Goal: Task Accomplishment & Management: Complete application form

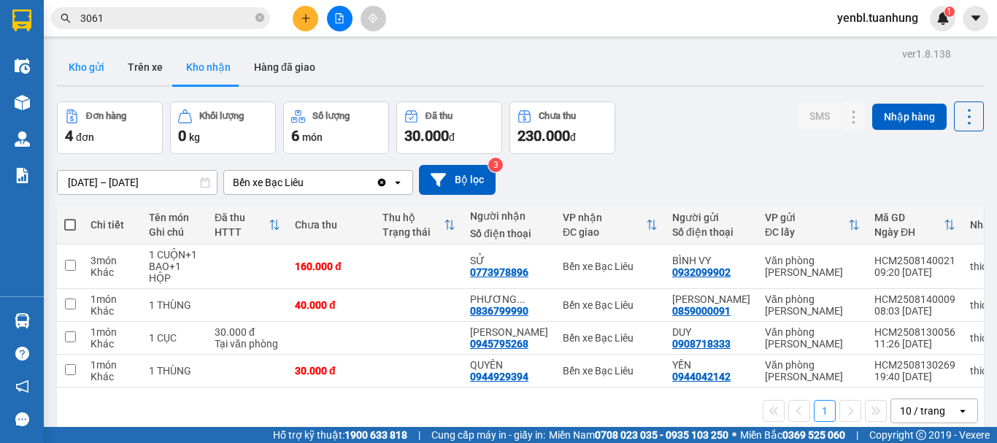
click at [95, 67] on button "Kho gửi" at bounding box center [86, 67] width 59 height 35
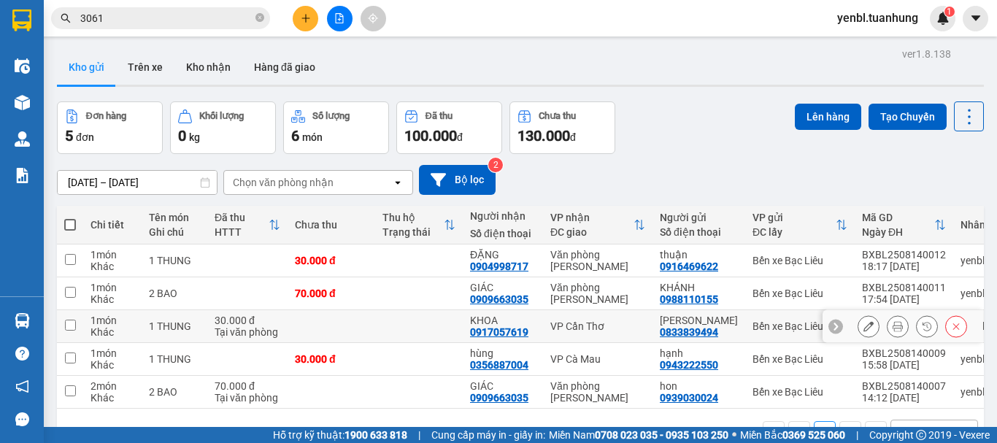
scroll to position [67, 0]
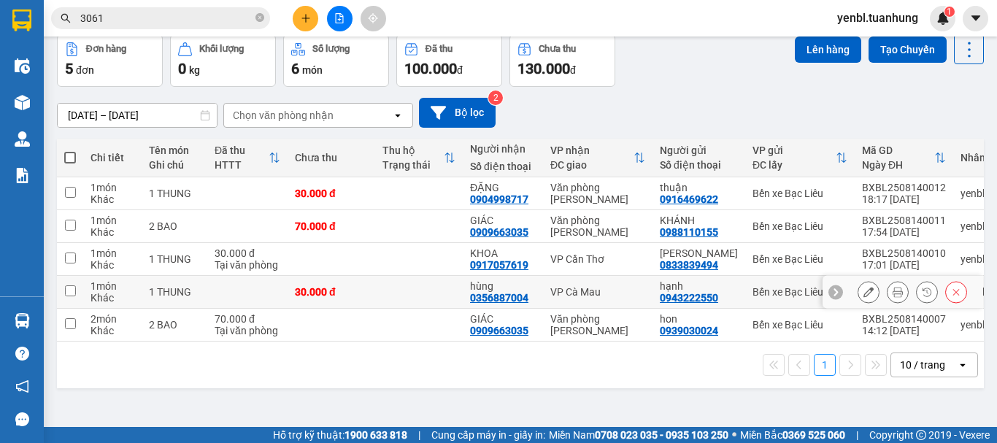
click at [77, 304] on td at bounding box center [70, 292] width 26 height 33
checkbox input "true"
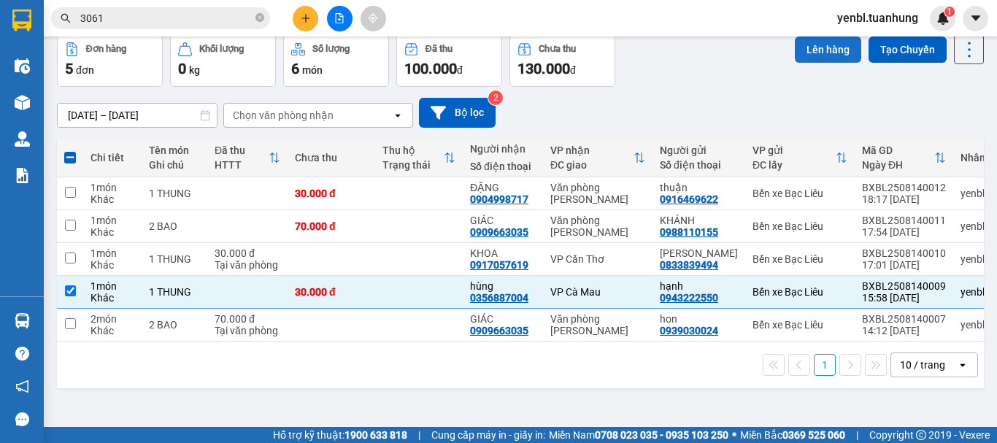
click at [821, 46] on button "Lên hàng" at bounding box center [827, 49] width 66 height 26
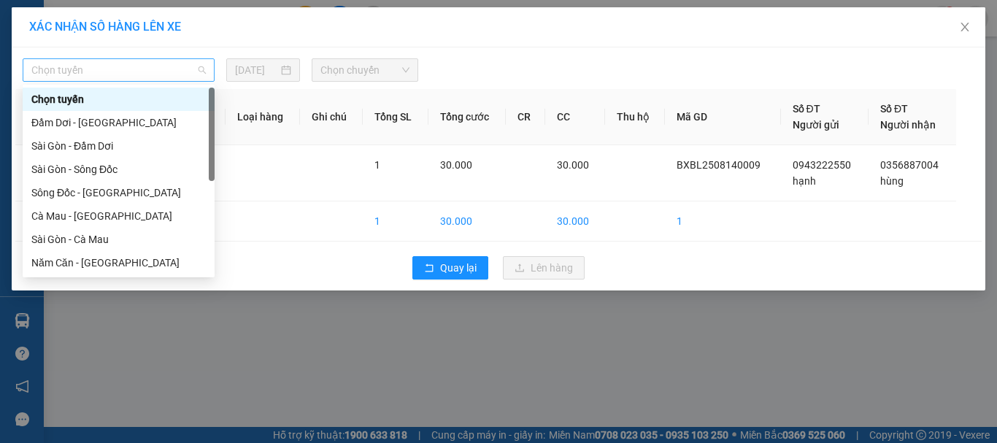
click at [166, 67] on span "Chọn tuyến" at bounding box center [118, 70] width 174 height 22
click at [75, 172] on div "Sài Gòn - Sông Đốc" at bounding box center [118, 169] width 174 height 16
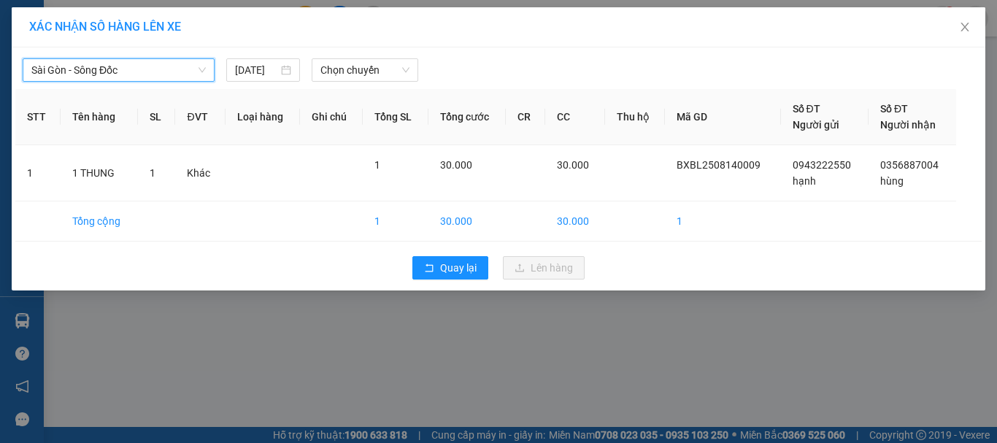
click at [384, 82] on div "Sài Gòn - Sông Đốc Sài Gòn - Sông Đốc 14/08/2025 Chọn chuyến STT Tên hàng SL ĐV…" at bounding box center [498, 168] width 973 height 243
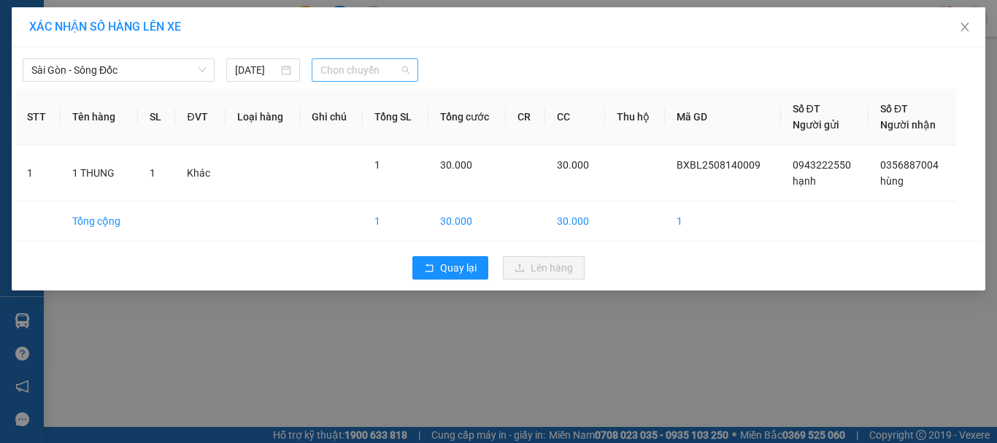
click at [377, 74] on span "Chọn chuyến" at bounding box center [365, 70] width 90 height 22
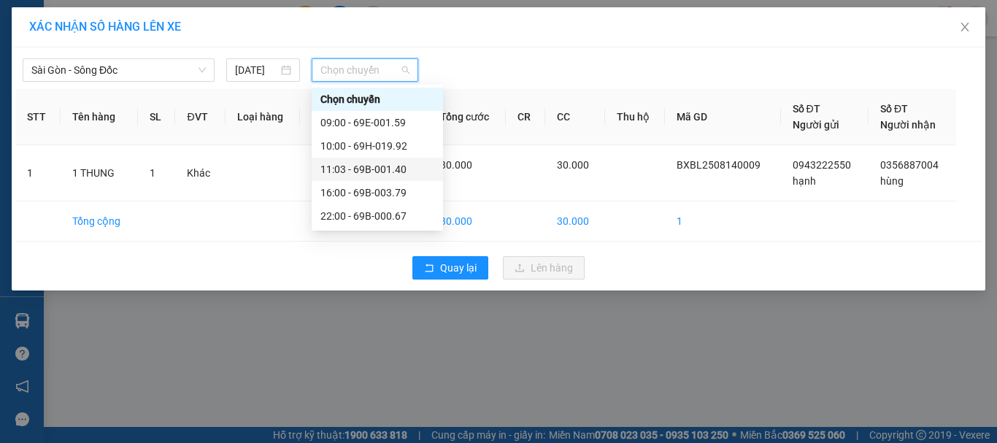
click at [410, 169] on div "11:03 - 69B-001.40" at bounding box center [377, 169] width 114 height 16
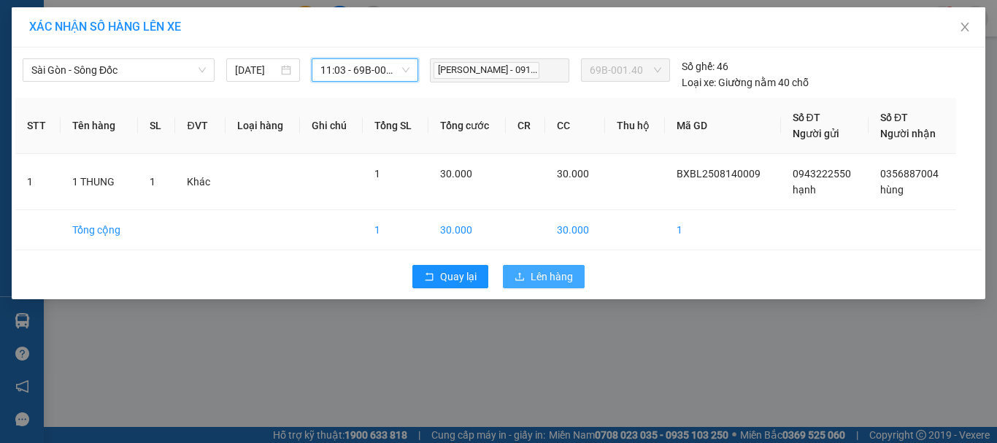
click at [549, 280] on span "Lên hàng" at bounding box center [551, 276] width 42 height 16
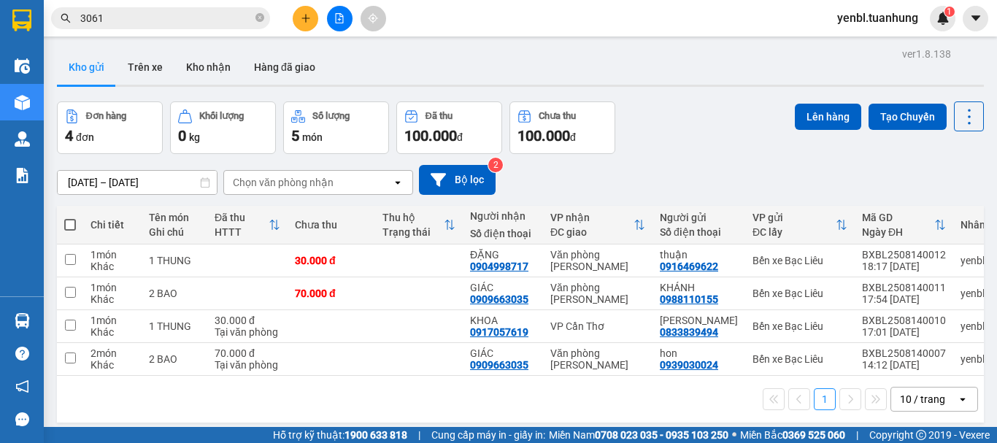
click at [308, 15] on icon "plus" at bounding box center [306, 18] width 10 height 10
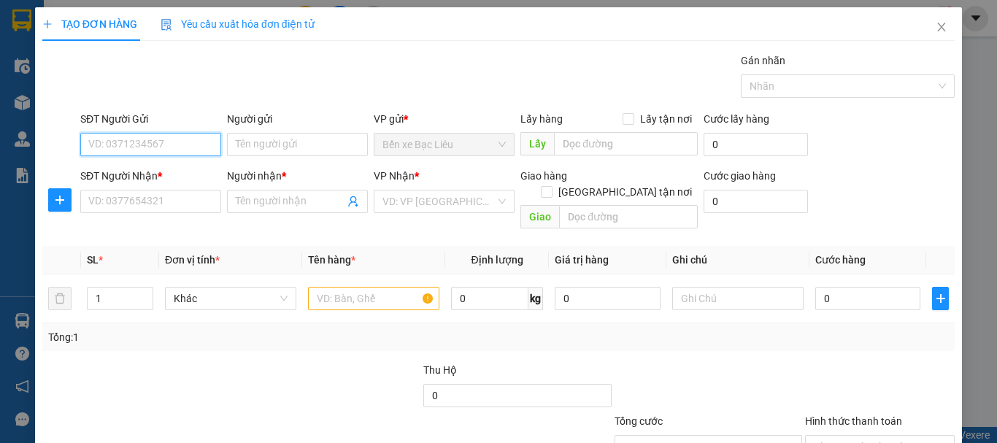
click at [123, 147] on input "SĐT Người Gửi" at bounding box center [150, 144] width 141 height 23
type input "0859596643"
click at [125, 174] on div "0859596643 - NK VĨNH HƯNG" at bounding box center [178, 174] width 180 height 16
type input "NK [PERSON_NAME]"
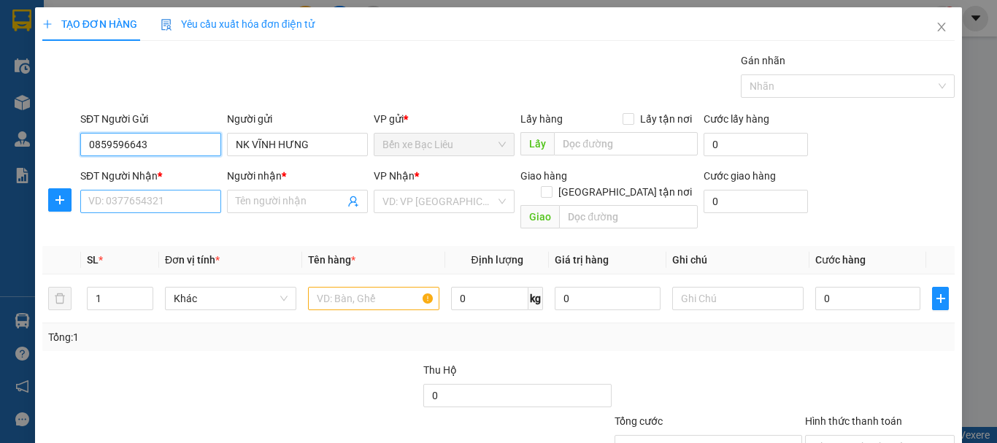
type input "0859596643"
click at [144, 207] on input "SĐT Người Nhận *" at bounding box center [150, 201] width 141 height 23
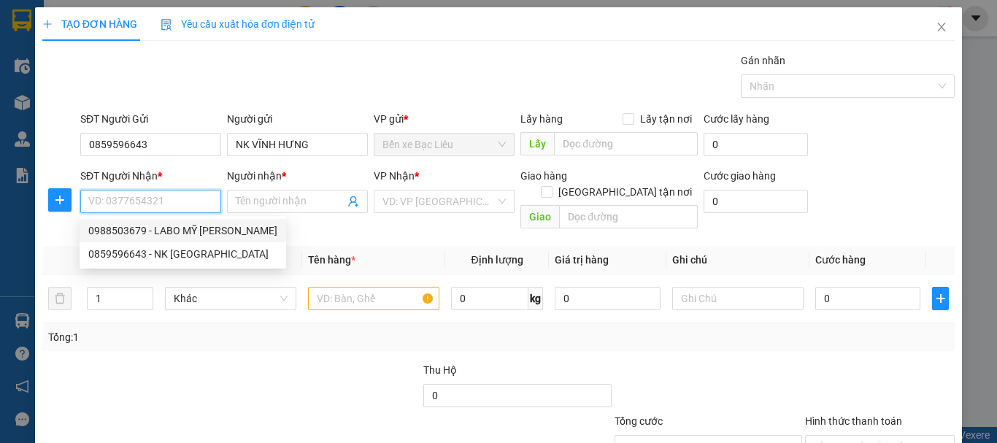
click at [195, 229] on div "0988503679 - LABO MỸ Á" at bounding box center [182, 231] width 189 height 16
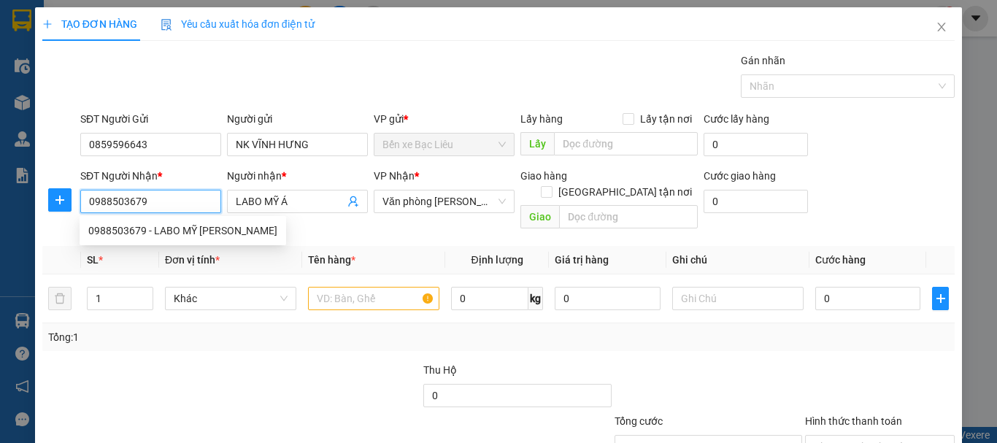
type input "0988503679"
type input "LABO MỸ Á"
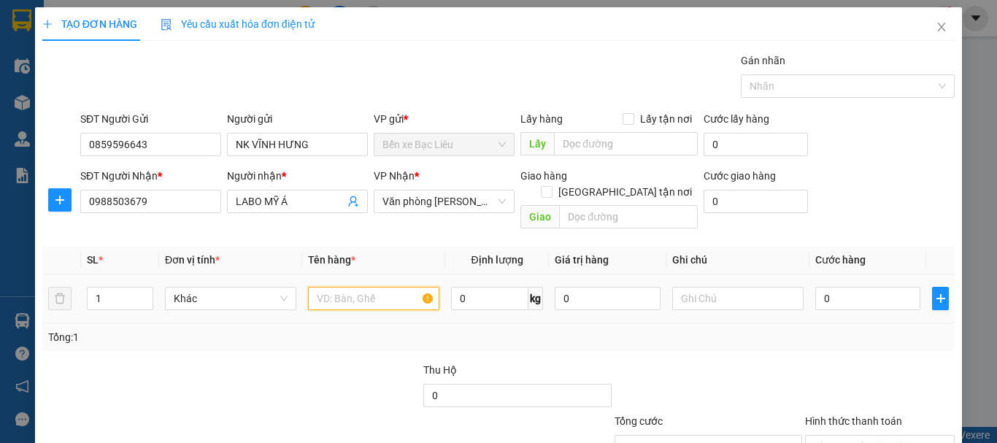
click at [320, 287] on input "text" at bounding box center [373, 298] width 131 height 23
type input "1 HÔP"
click at [834, 284] on div "0" at bounding box center [867, 298] width 105 height 29
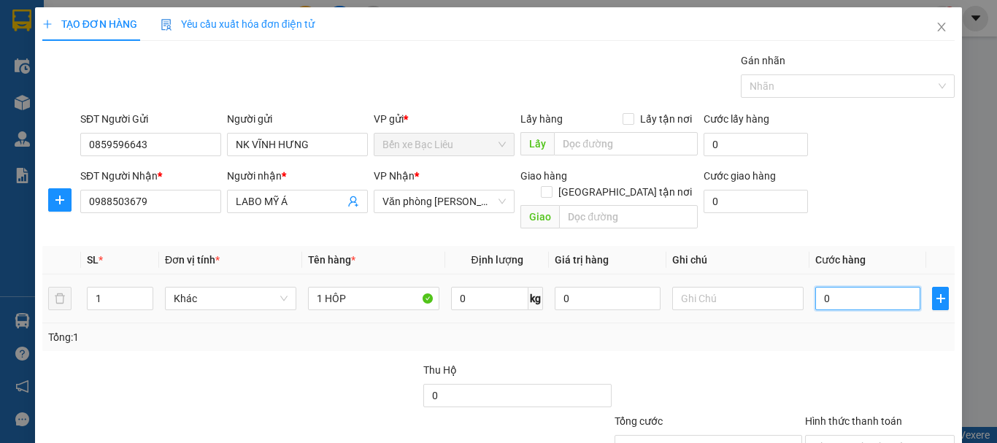
click at [837, 287] on input "0" at bounding box center [867, 298] width 105 height 23
type input "3"
type input "30"
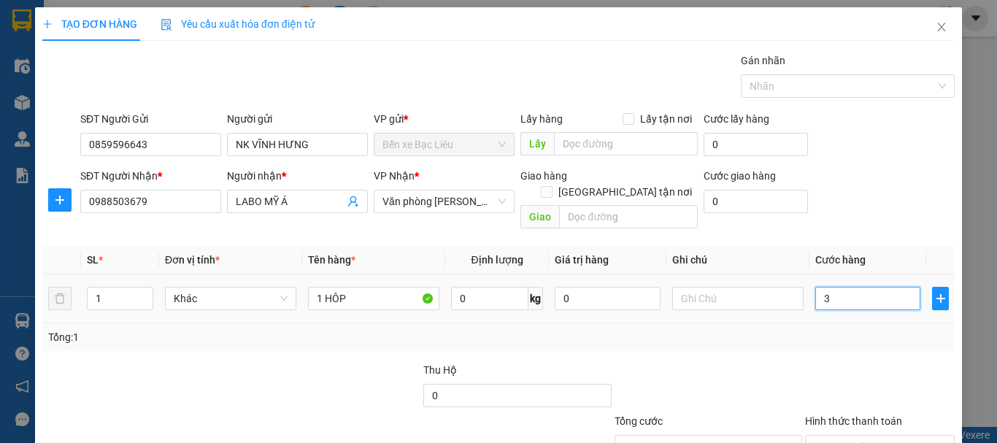
type input "30"
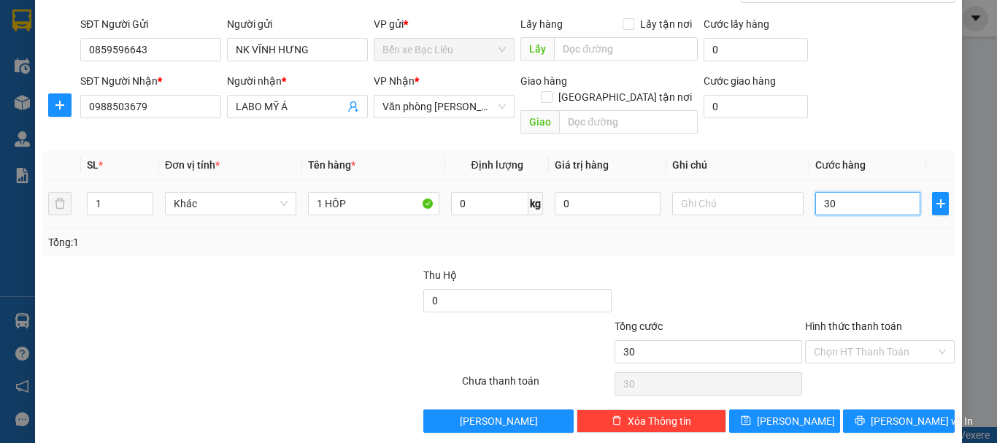
scroll to position [97, 0]
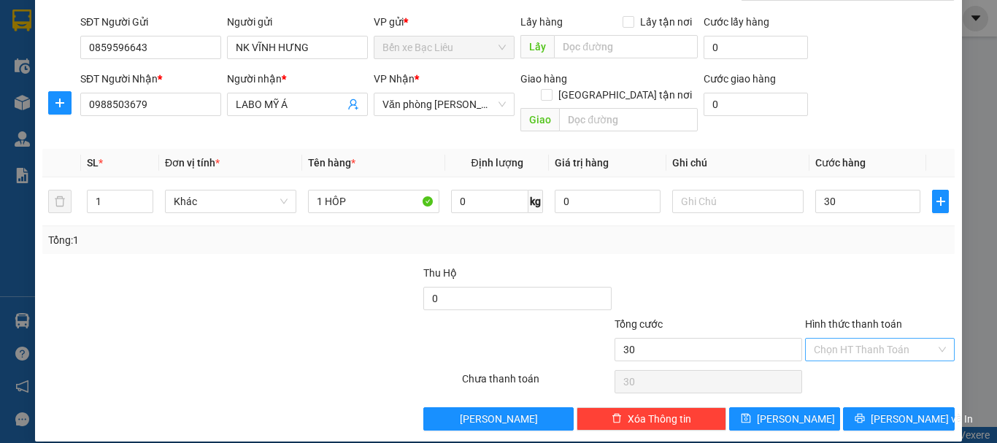
type input "30.000"
click at [849, 339] on input "Hình thức thanh toán" at bounding box center [874, 350] width 122 height 22
drag, startPoint x: 851, startPoint y: 360, endPoint x: 861, endPoint y: 372, distance: 16.1
click at [851, 365] on div "Tại văn phòng" at bounding box center [870, 363] width 131 height 16
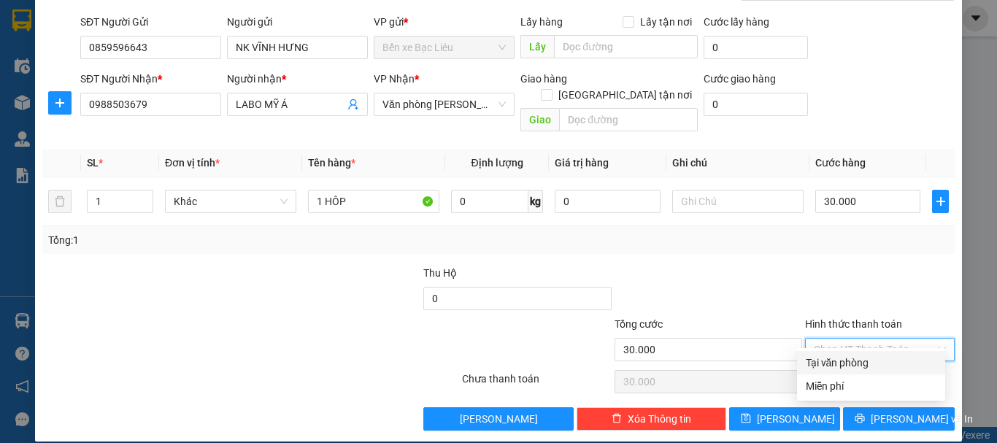
type input "0"
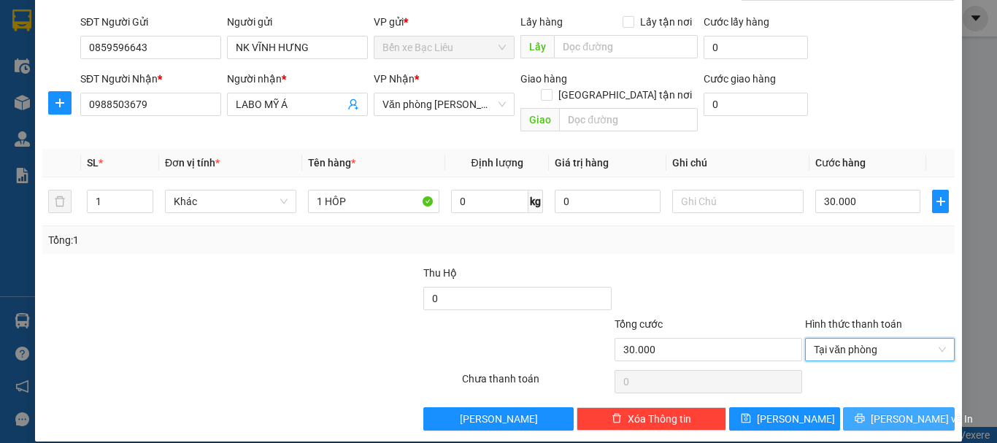
drag, startPoint x: 881, startPoint y: 402, endPoint x: 832, endPoint y: 398, distance: 49.0
click at [873, 407] on button "Lưu và In" at bounding box center [899, 418] width 112 height 23
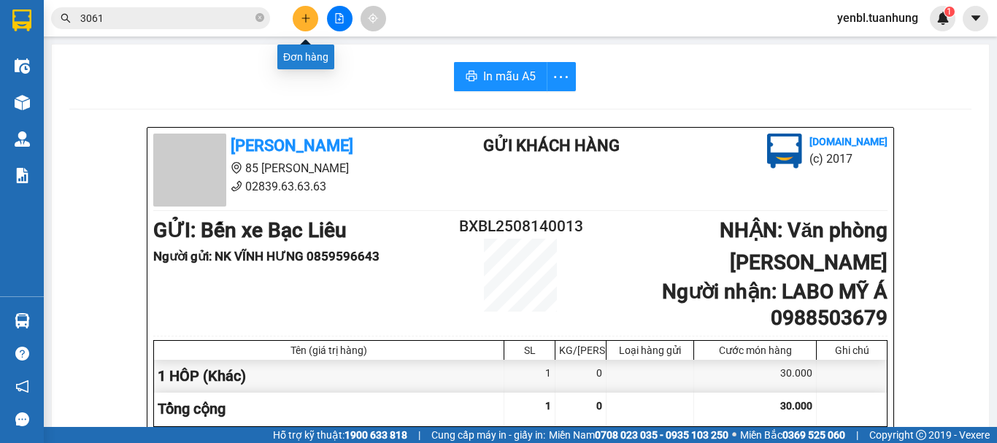
click at [295, 15] on button at bounding box center [306, 19] width 26 height 26
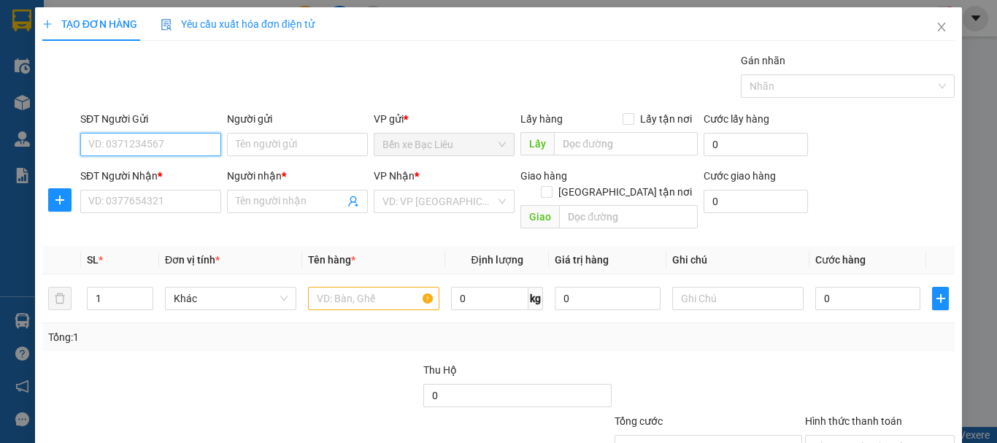
click at [168, 144] on input "SĐT Người Gửi" at bounding box center [150, 144] width 141 height 23
drag, startPoint x: 260, startPoint y: 138, endPoint x: 161, endPoint y: 146, distance: 98.8
click at [260, 139] on input "Người gửi" at bounding box center [297, 144] width 141 height 23
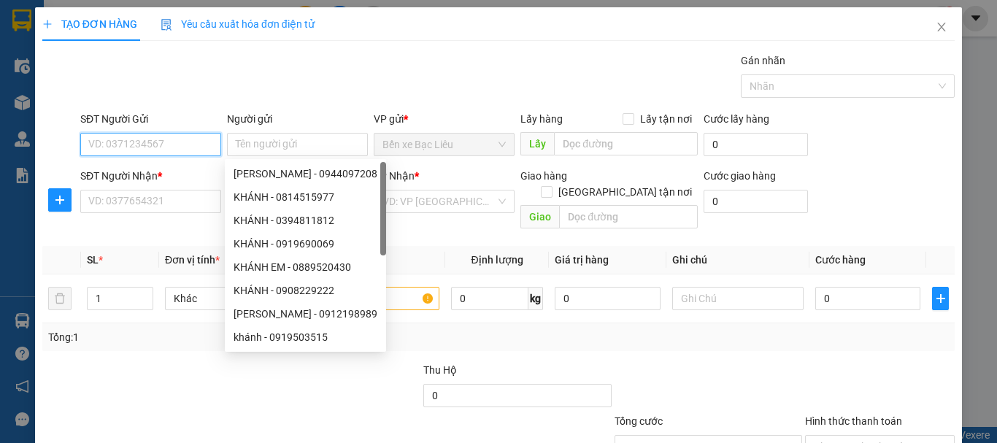
click at [158, 144] on input "SĐT Người Gửi" at bounding box center [150, 144] width 141 height 23
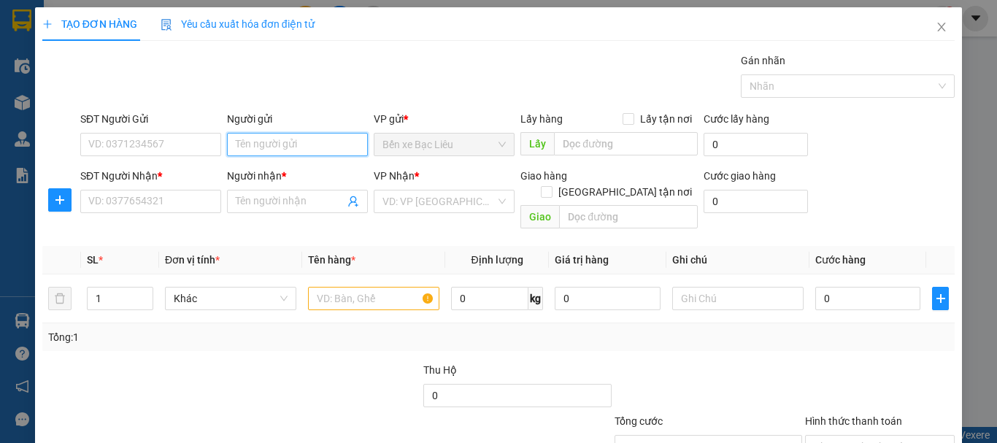
click at [270, 144] on input "Người gửi" at bounding box center [297, 144] width 141 height 23
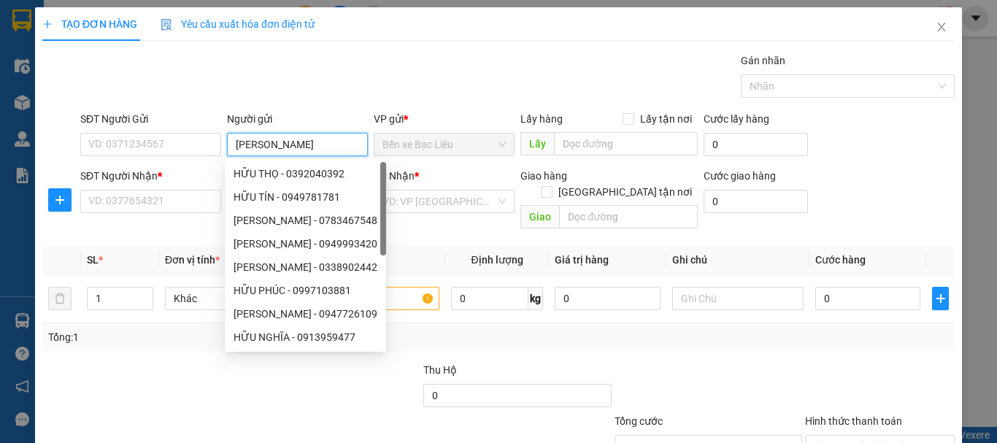
type input "[PERSON_NAME]"
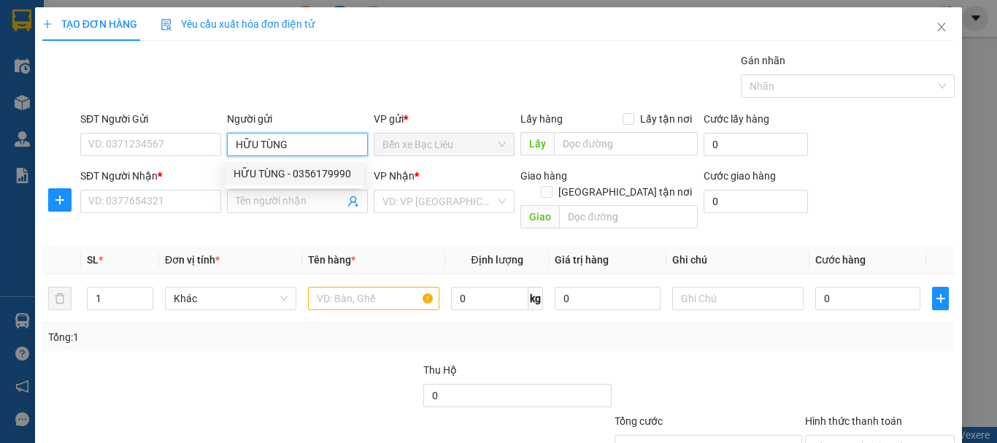
click at [268, 176] on div "HỮU TÙNG - 0356179990" at bounding box center [294, 174] width 122 height 16
type input "0356179990"
type input "[PERSON_NAME]"
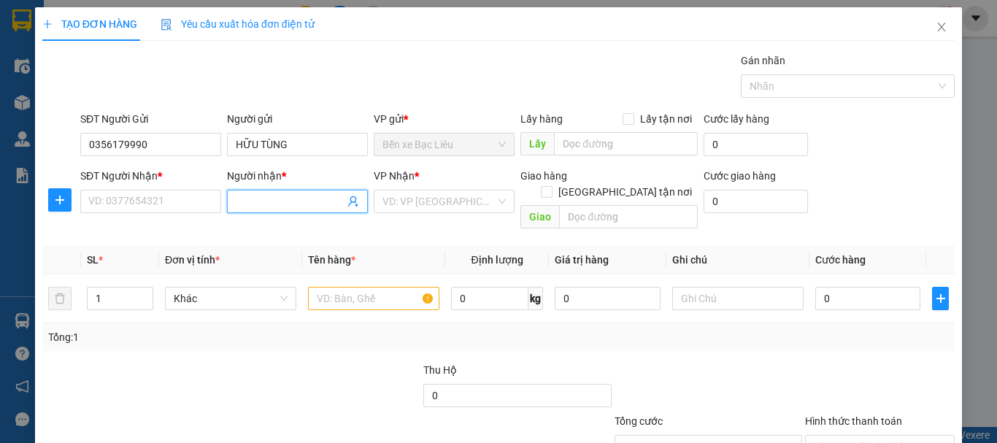
click at [259, 198] on input "Người nhận *" at bounding box center [290, 201] width 109 height 16
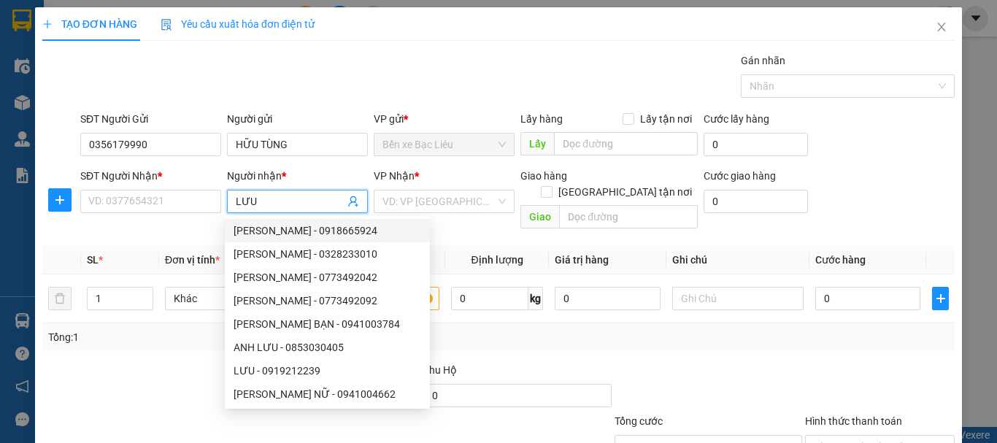
click at [276, 191] on span "LƯU" at bounding box center [297, 201] width 141 height 23
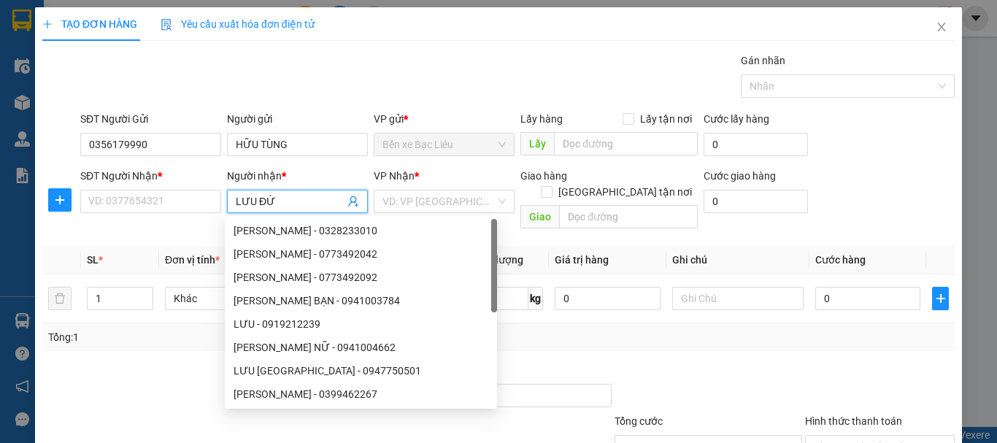
type input "[PERSON_NAME]"
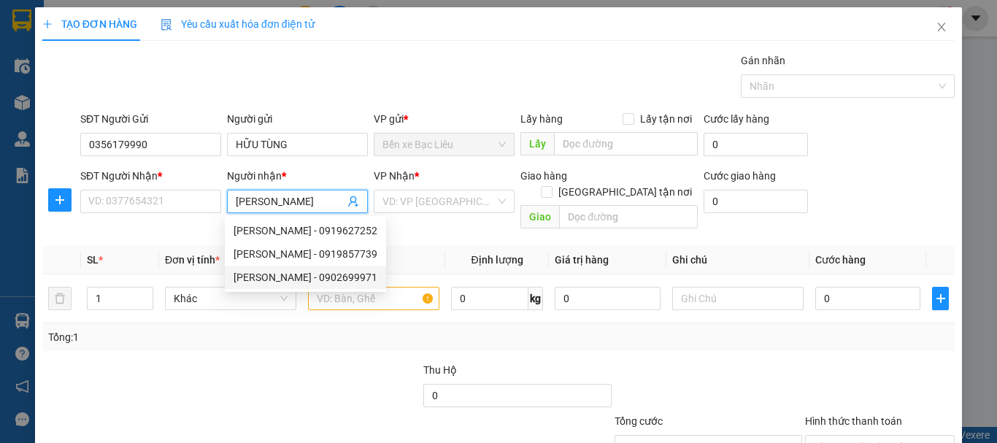
click at [311, 272] on div "LƯU ĐỨC - 0902699971" at bounding box center [305, 277] width 144 height 16
type input "0902699971"
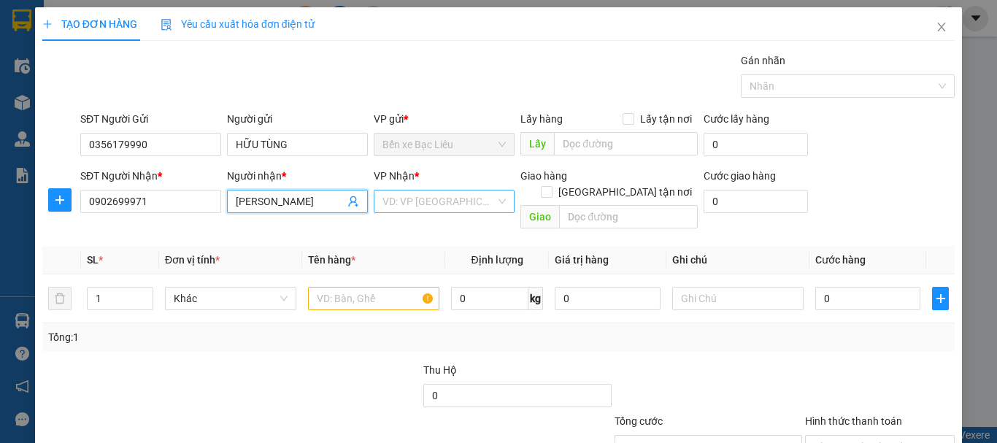
type input "[PERSON_NAME]"
click at [430, 206] on input "search" at bounding box center [438, 201] width 113 height 22
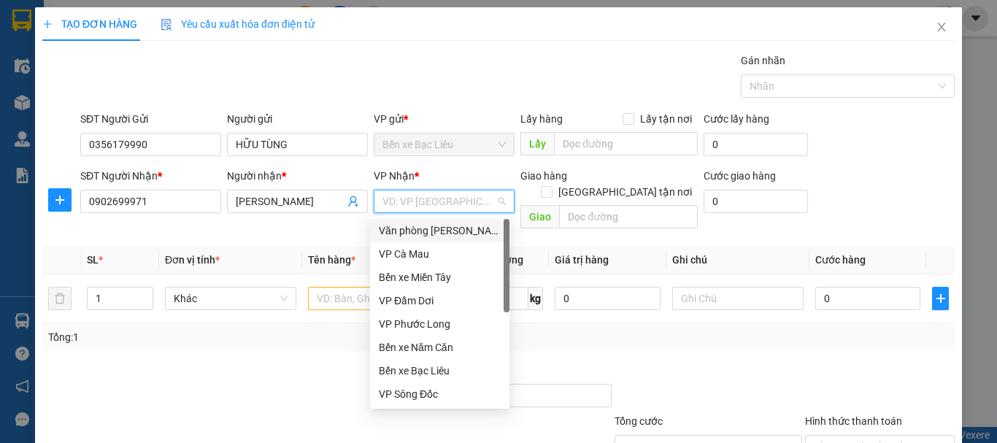
click at [424, 234] on div "Văn [PERSON_NAME] [PERSON_NAME]" at bounding box center [440, 231] width 122 height 16
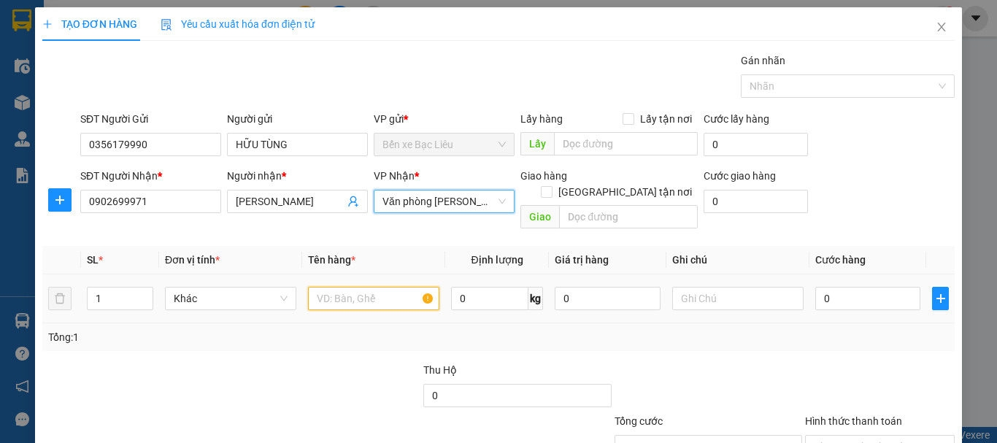
click at [373, 293] on input "text" at bounding box center [373, 298] width 131 height 23
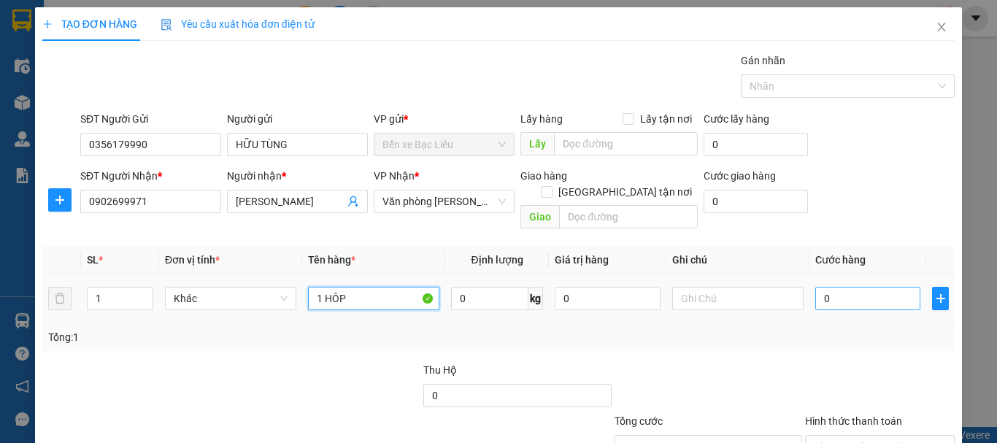
type input "1 HÔP"
click at [865, 288] on input "0" at bounding box center [867, 298] width 105 height 23
type input "3"
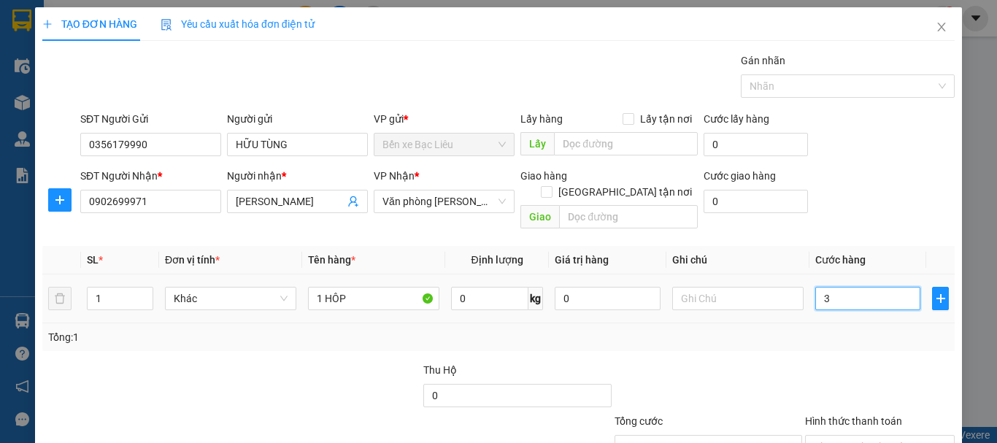
type input "30"
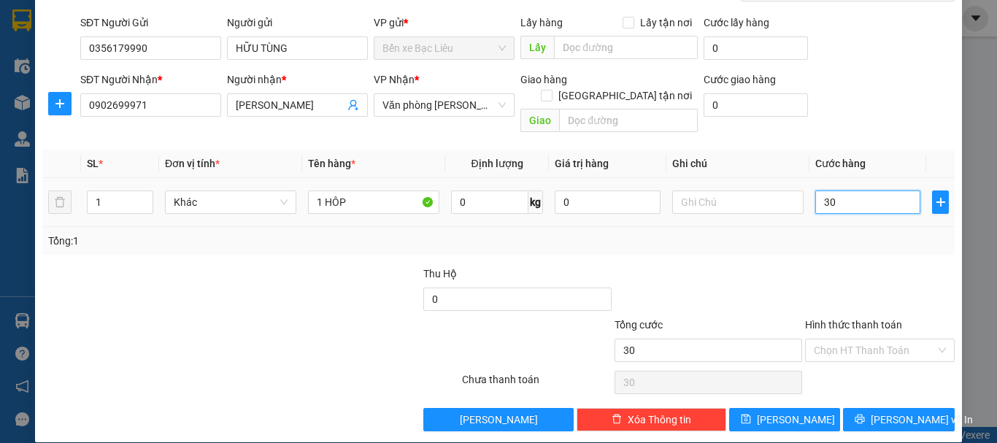
scroll to position [97, 0]
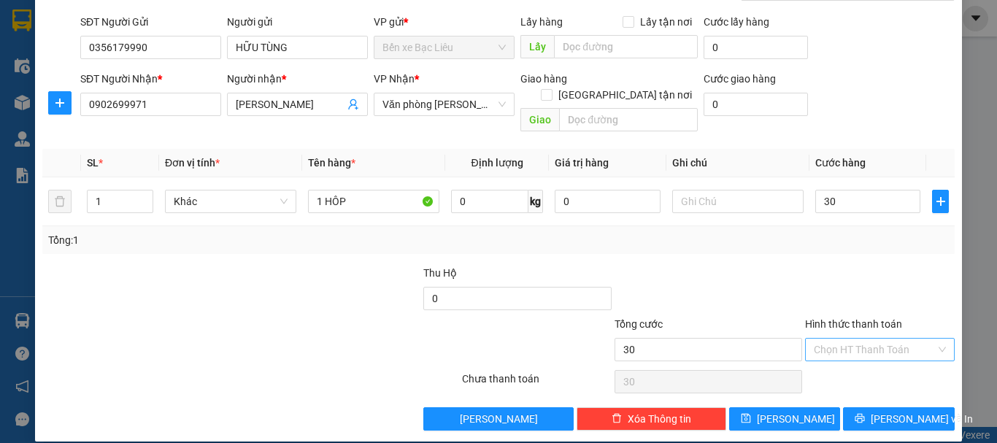
type input "30.000"
click at [859, 339] on input "Hình thức thanh toán" at bounding box center [874, 350] width 122 height 22
click at [846, 354] on div "Tại văn phòng" at bounding box center [871, 362] width 148 height 23
type input "0"
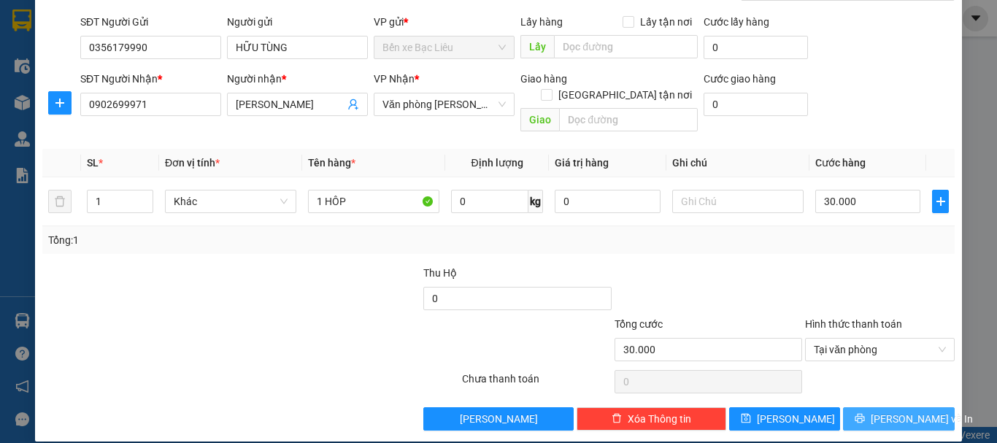
click at [865, 414] on icon "printer" at bounding box center [859, 418] width 9 height 9
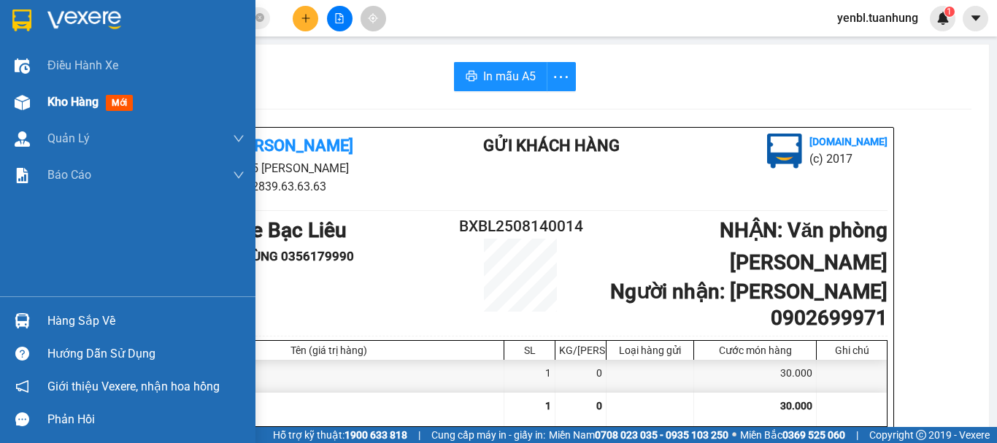
click at [85, 98] on span "Kho hàng" at bounding box center [72, 102] width 51 height 14
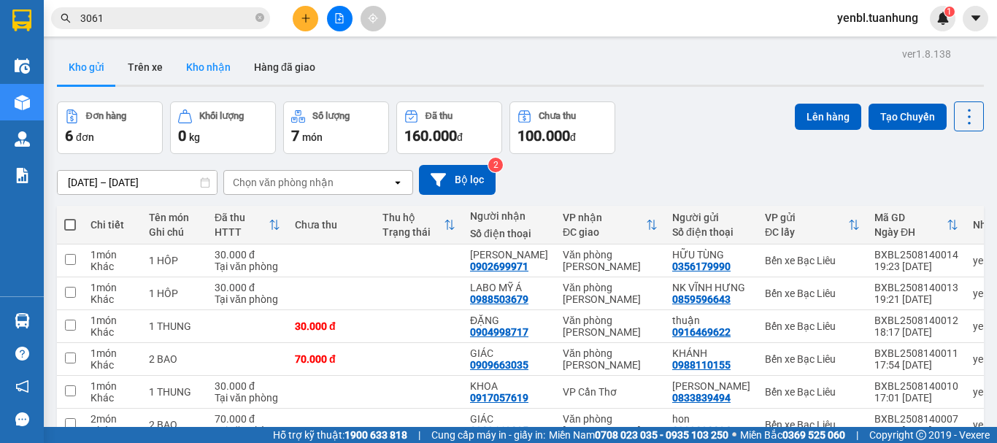
click at [189, 64] on button "Kho nhận" at bounding box center [208, 67] width 68 height 35
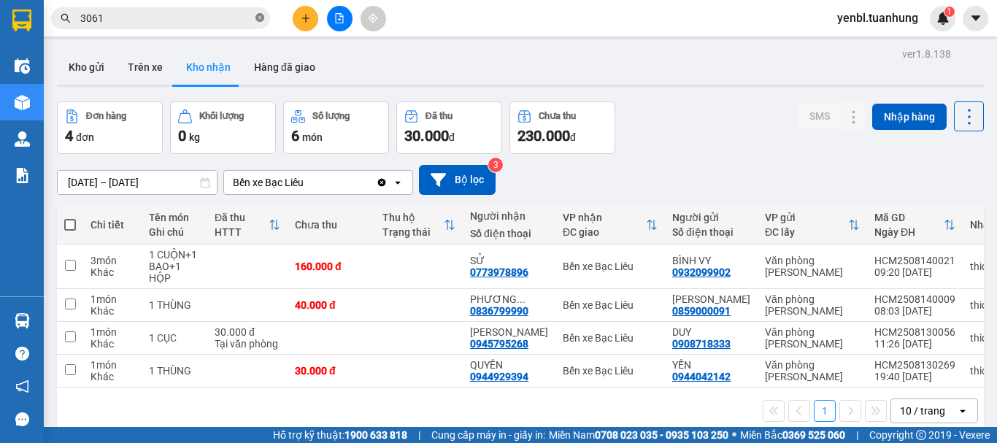
click at [263, 18] on icon "close-circle" at bounding box center [259, 17] width 9 height 9
click at [217, 18] on input "text" at bounding box center [166, 18] width 172 height 16
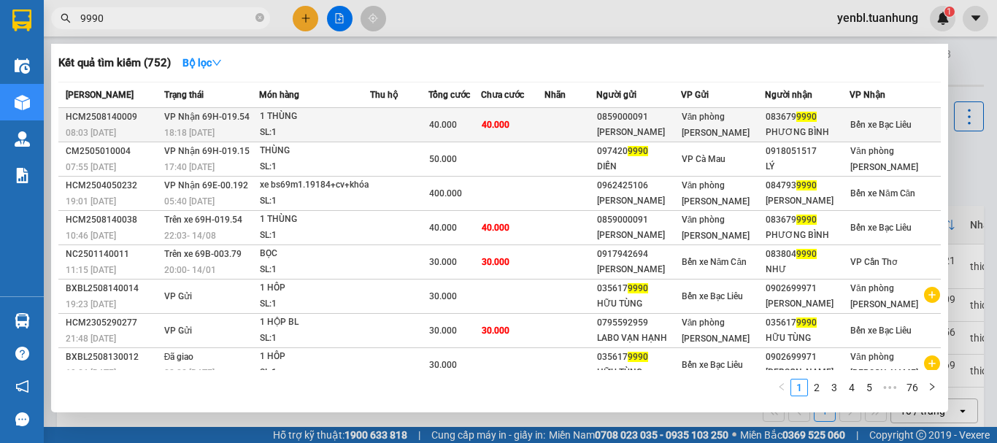
type input "9990"
click at [812, 131] on div "PHƯƠNG BÌNH" at bounding box center [806, 132] width 83 height 15
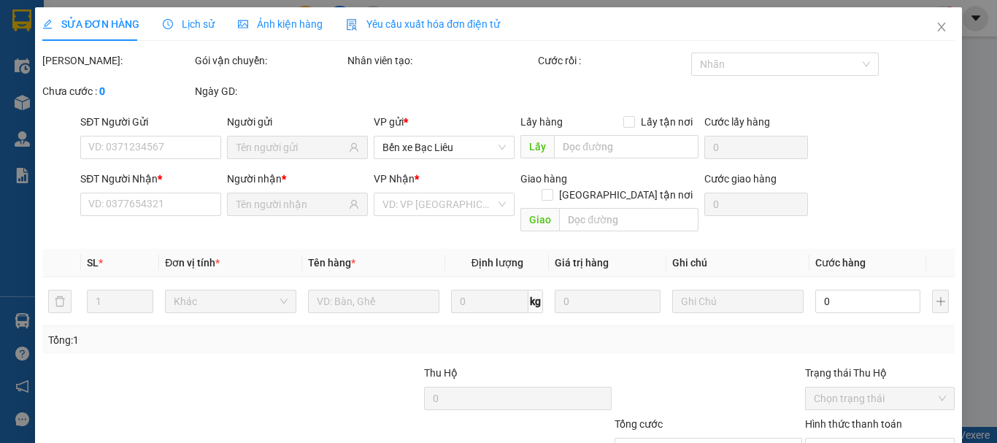
type input "0859000091"
type input "KIỀU OANH"
type input "0836799990"
type input "PHƯƠNG BÌNH"
type input "40.000"
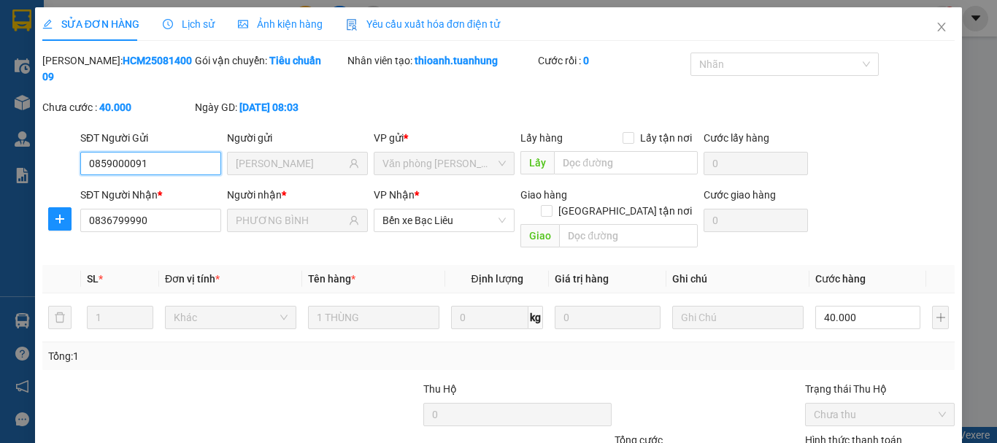
scroll to position [99, 0]
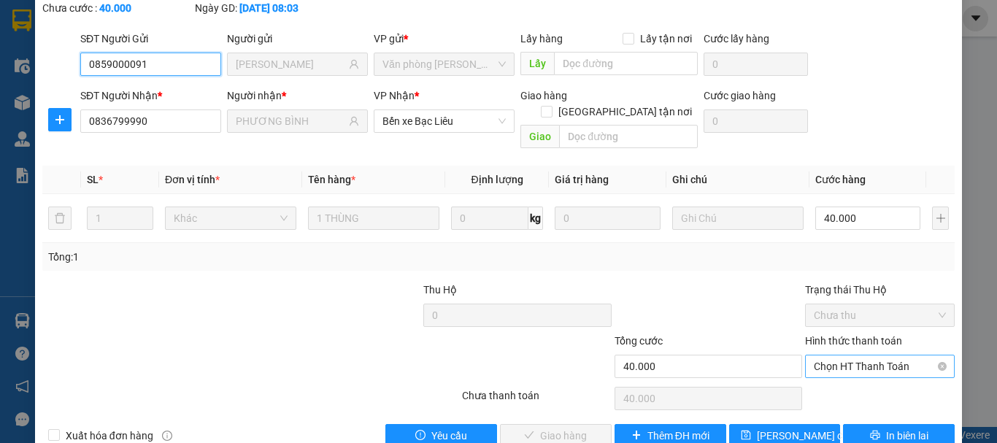
click at [830, 355] on span "Chọn HT Thanh Toán" at bounding box center [879, 366] width 132 height 22
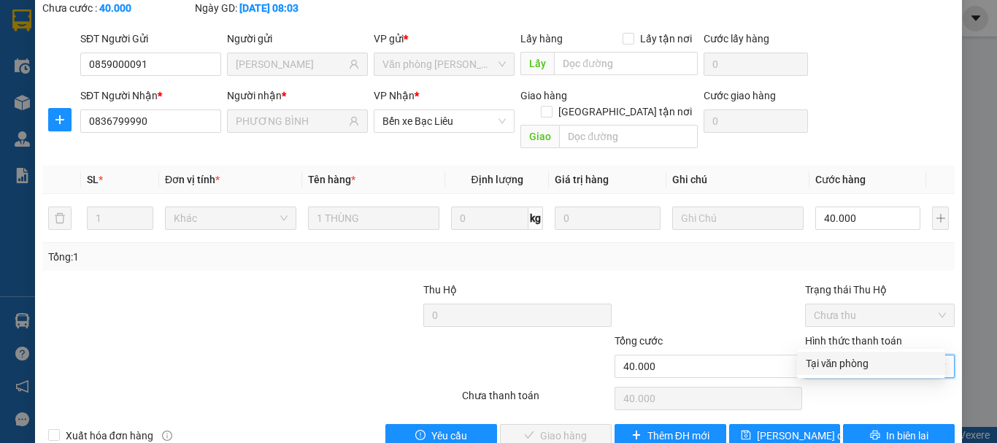
click at [813, 369] on div "Tại văn phòng" at bounding box center [870, 363] width 131 height 16
type input "0"
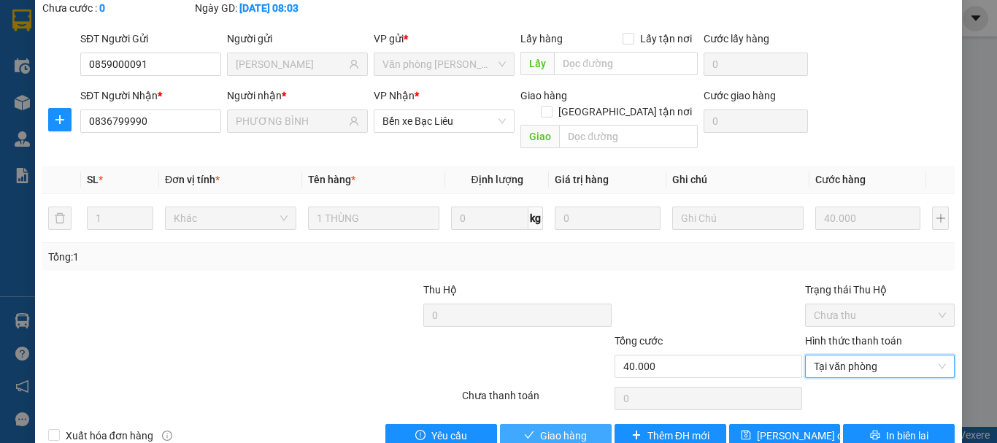
click at [547, 428] on span "Giao hàng" at bounding box center [563, 436] width 47 height 16
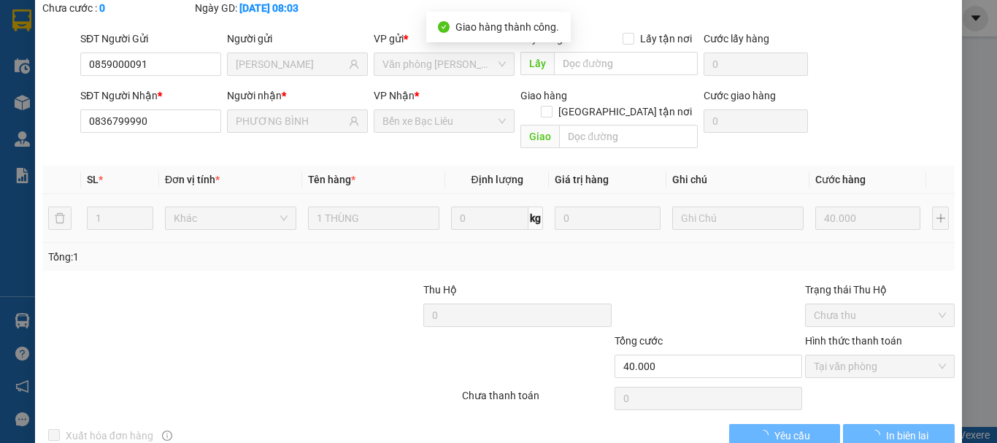
scroll to position [0, 0]
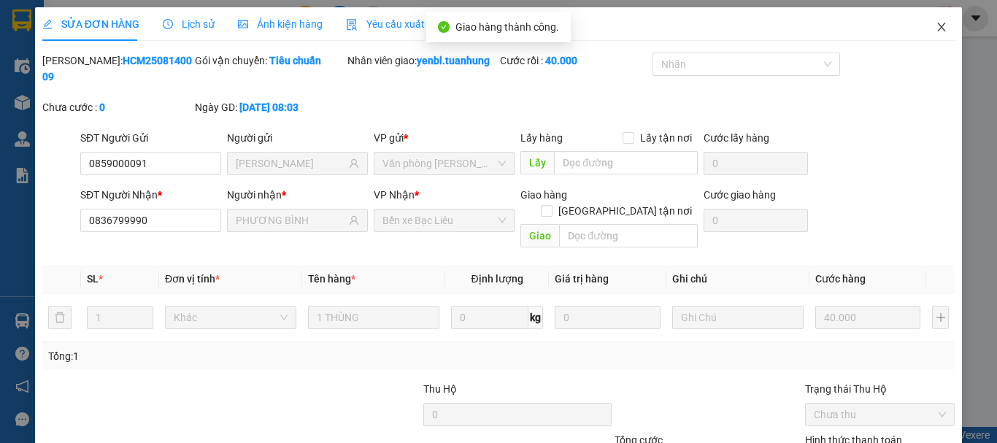
click at [935, 26] on icon "close" at bounding box center [941, 27] width 12 height 12
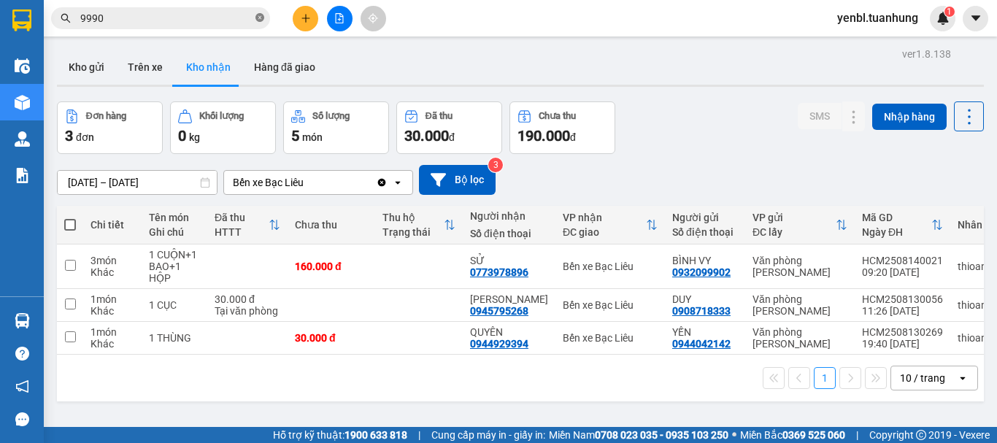
click at [260, 14] on icon "close-circle" at bounding box center [259, 17] width 9 height 9
click at [245, 17] on input "text" at bounding box center [166, 18] width 172 height 16
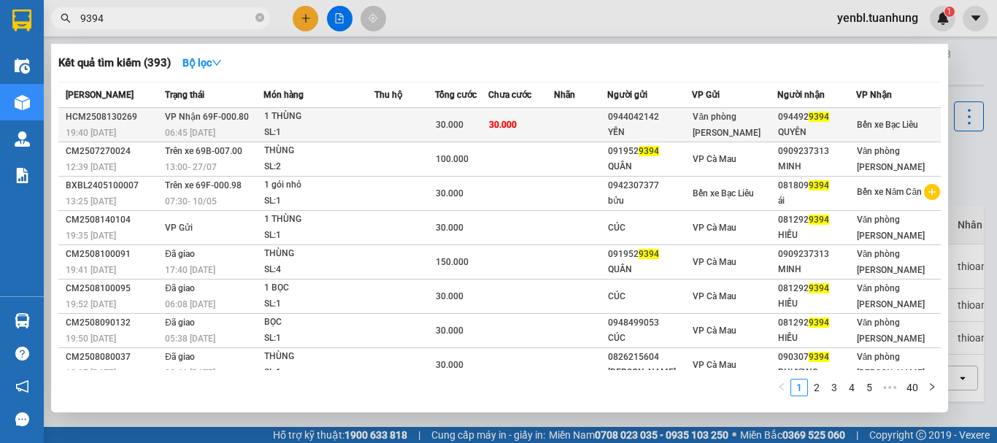
type input "9394"
click at [778, 125] on div "QUYÊN" at bounding box center [816, 132] width 77 height 15
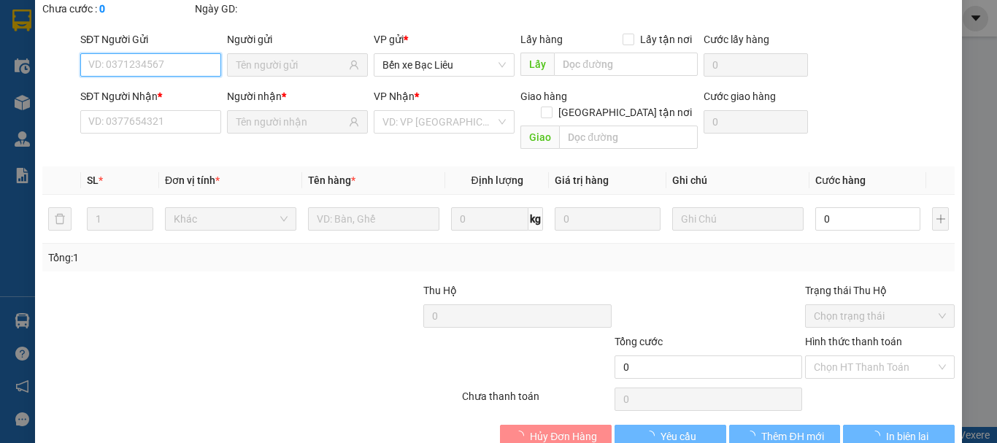
type input "0944042142"
type input "YẾN"
type input "0944929394"
type input "QUYÊN"
type input "30.000"
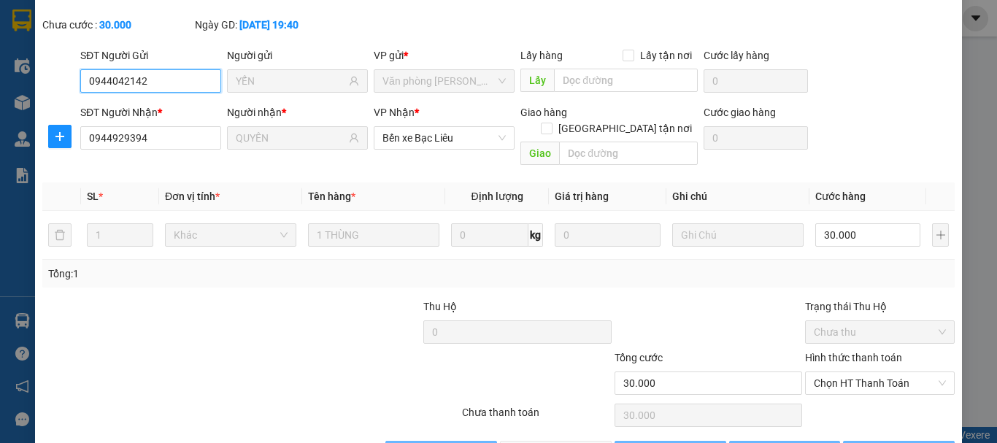
scroll to position [100, 0]
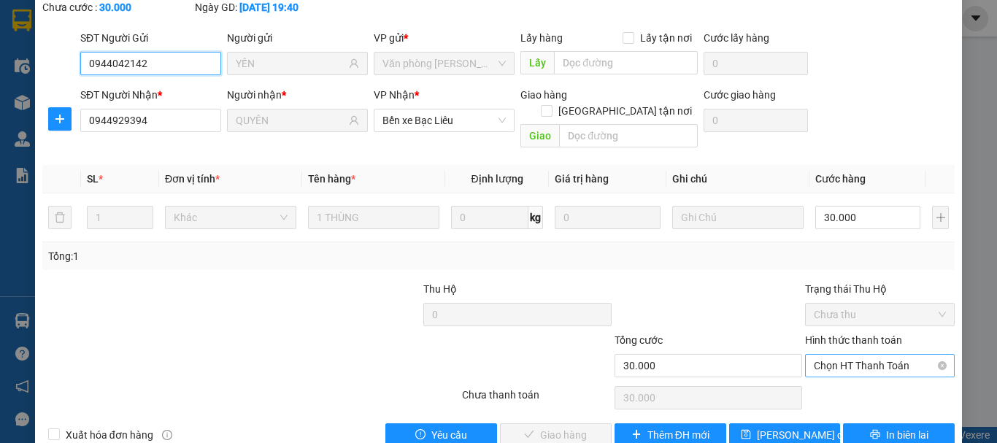
click at [848, 355] on span "Chọn HT Thanh Toán" at bounding box center [879, 366] width 132 height 22
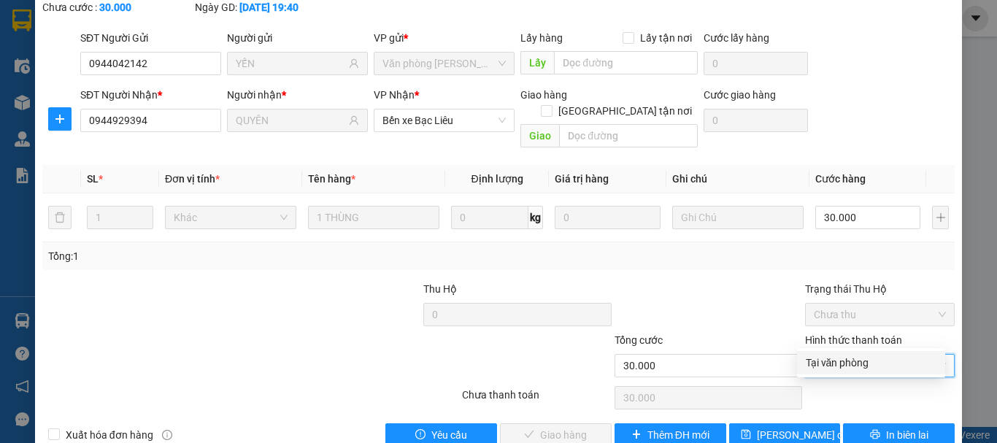
click at [843, 363] on div "Tại văn phòng" at bounding box center [870, 363] width 131 height 16
type input "0"
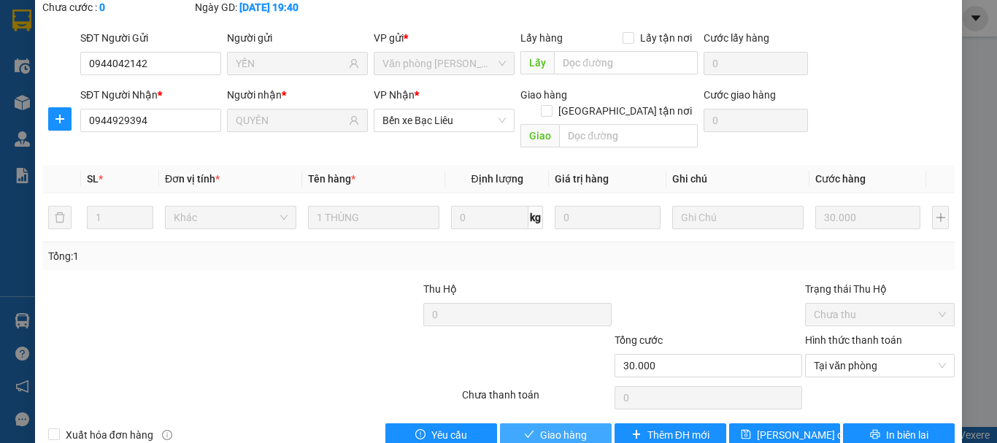
click at [587, 423] on button "Giao hàng" at bounding box center [556, 434] width 112 height 23
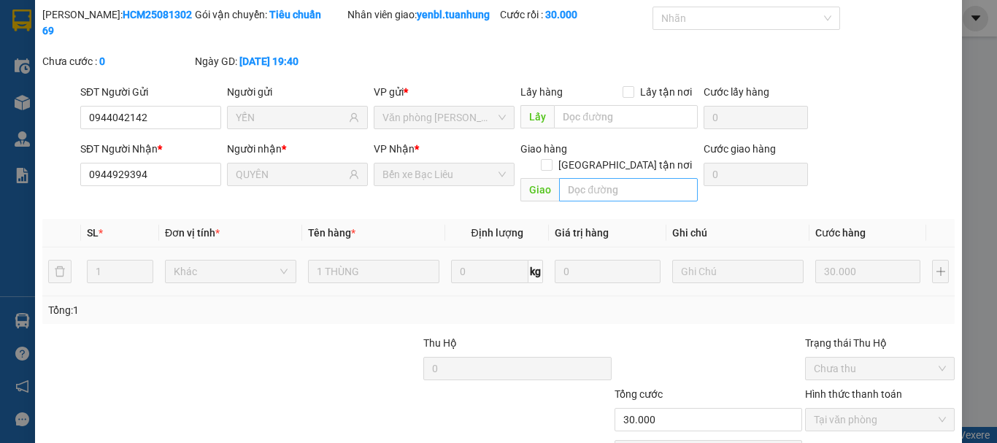
scroll to position [0, 0]
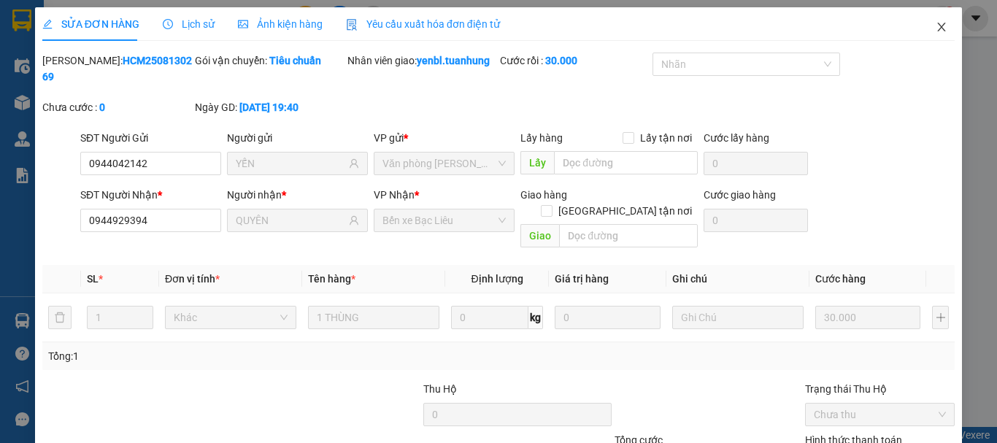
click at [935, 27] on icon "close" at bounding box center [941, 27] width 12 height 12
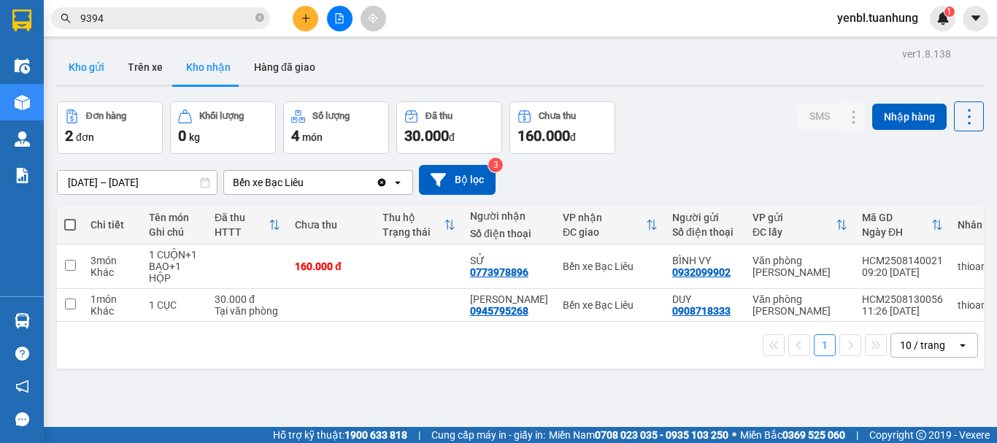
click at [101, 66] on button "Kho gửi" at bounding box center [86, 67] width 59 height 35
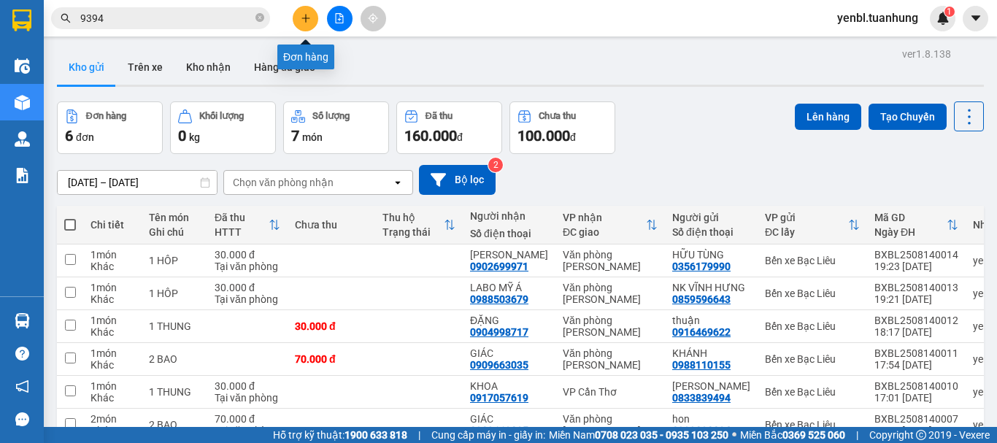
click at [301, 16] on icon "plus" at bounding box center [306, 18] width 10 height 10
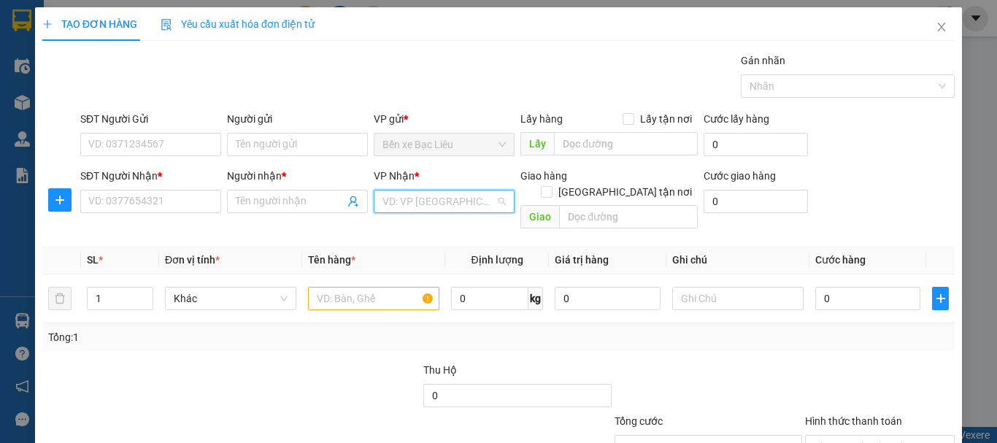
click at [428, 204] on input "search" at bounding box center [438, 201] width 113 height 22
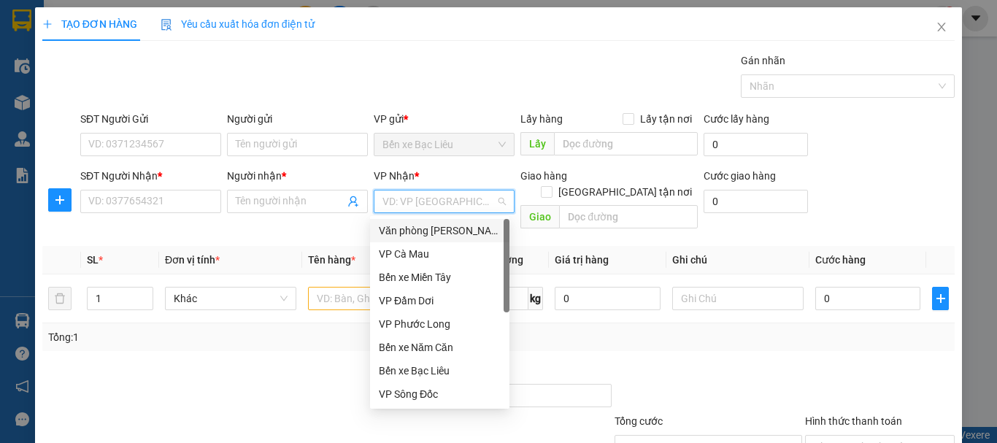
click at [437, 231] on div "Văn [PERSON_NAME] [PERSON_NAME]" at bounding box center [440, 231] width 122 height 16
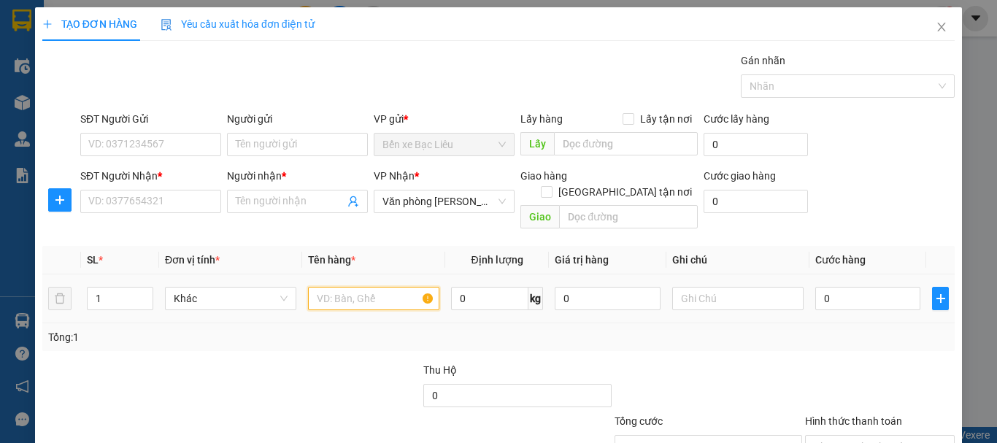
click at [374, 287] on input "text" at bounding box center [373, 298] width 131 height 23
type input "1 THUNG"
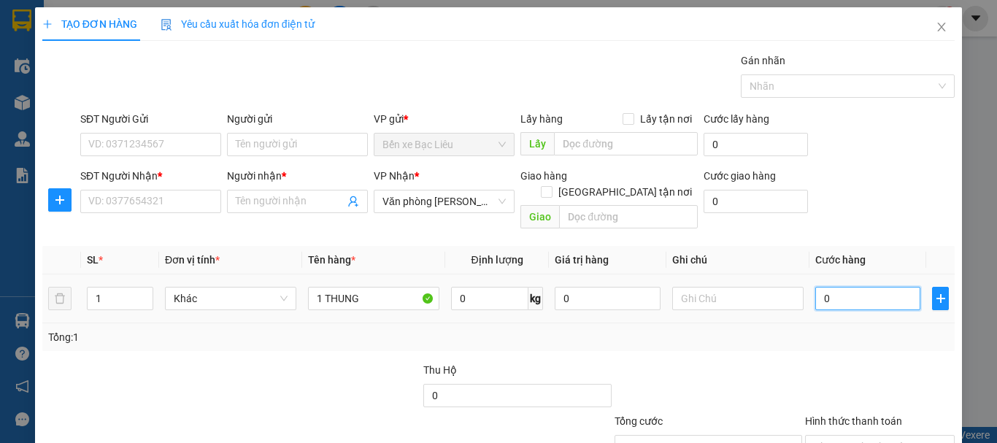
click at [827, 287] on input "0" at bounding box center [867, 298] width 105 height 23
type input "3"
type input "30"
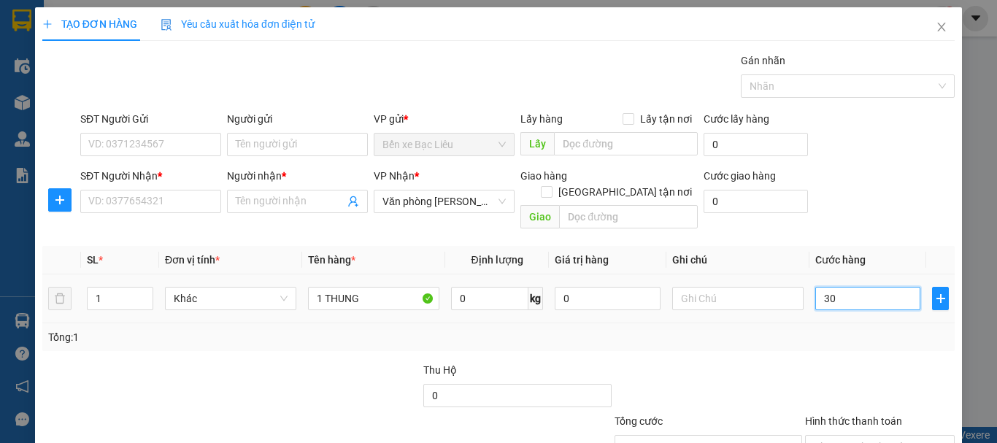
type input "30"
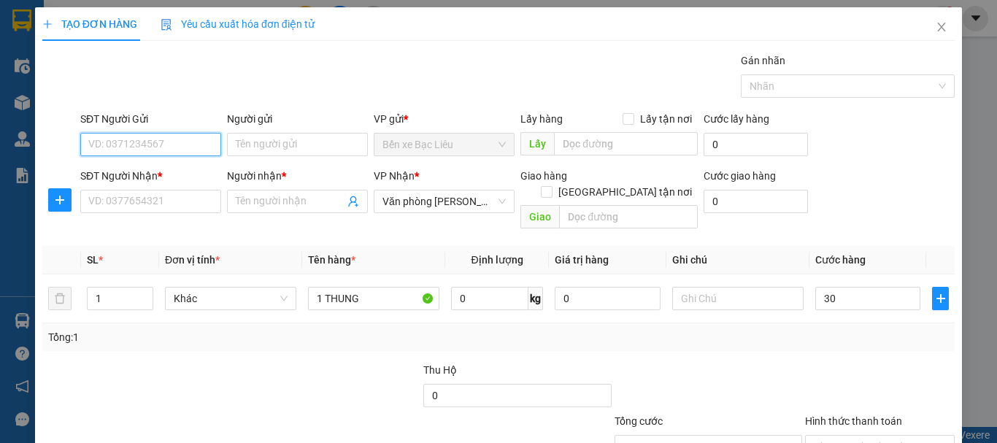
type input "30.000"
click at [137, 141] on input "SĐT Người Gửi" at bounding box center [150, 144] width 141 height 23
type input "0949320592"
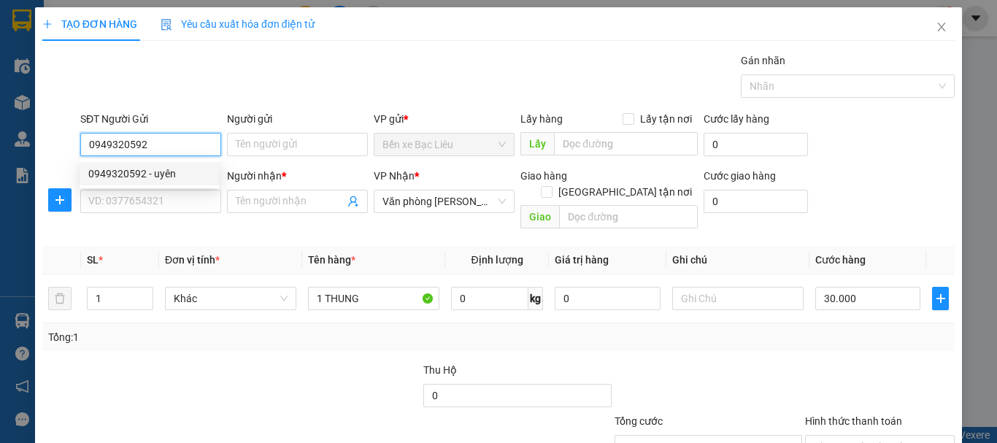
click at [134, 174] on div "0949320592 - uyên" at bounding box center [149, 174] width 122 height 16
type input "uyên"
type input "0949320592"
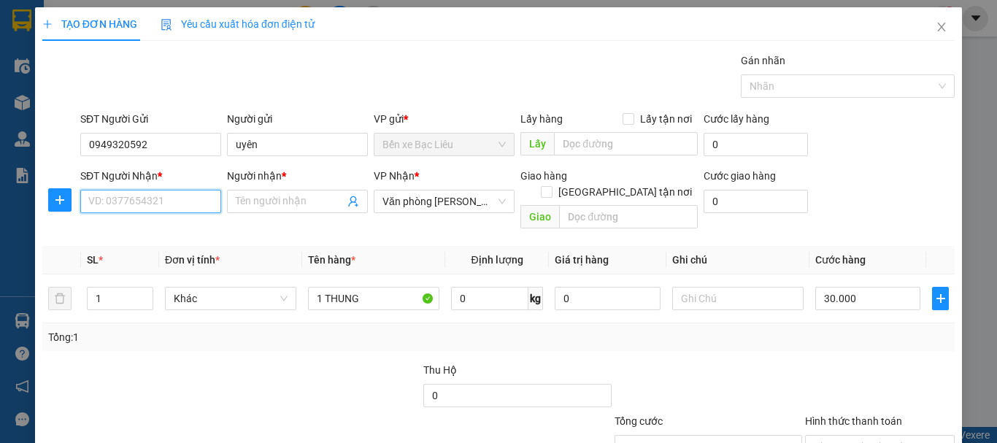
click at [142, 201] on input "SĐT Người Nhận *" at bounding box center [150, 201] width 141 height 23
click at [155, 249] on div "0913632300 - DŨNG" at bounding box center [149, 254] width 122 height 16
type input "0913632300"
type input "DŨNG"
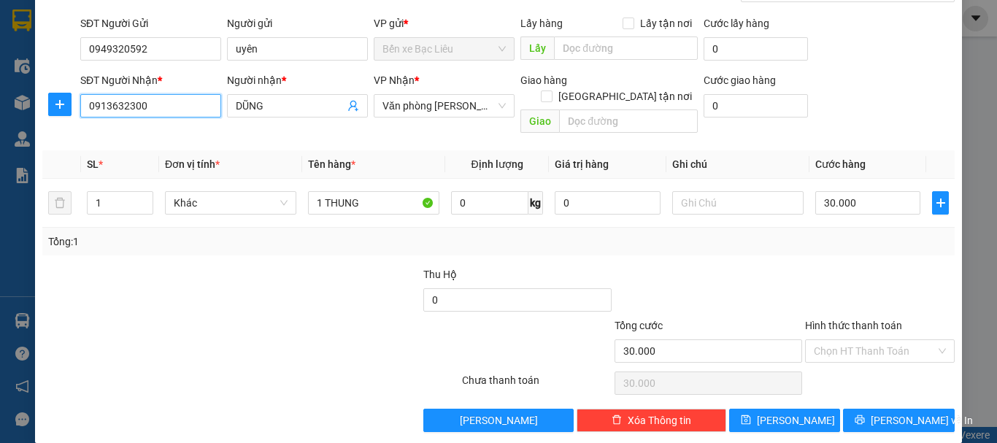
scroll to position [97, 0]
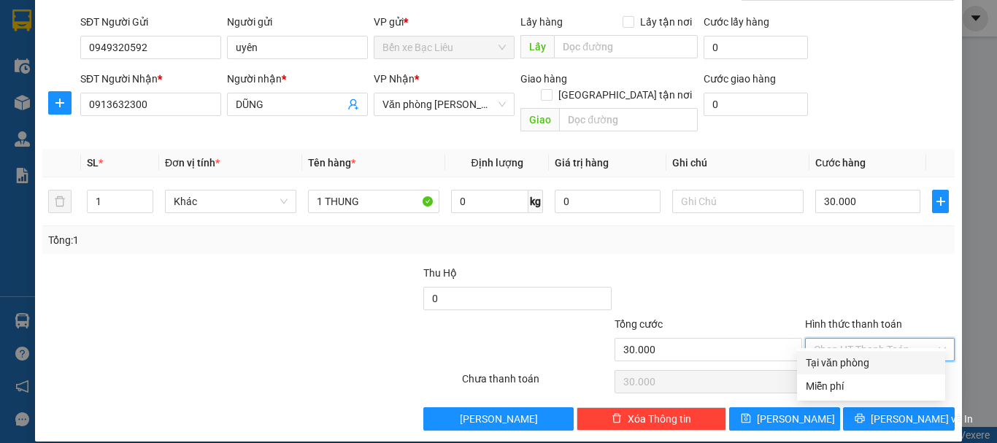
click at [853, 339] on input "Hình thức thanh toán" at bounding box center [874, 350] width 122 height 22
click at [827, 358] on div "Tại văn phòng" at bounding box center [870, 363] width 131 height 16
type input "0"
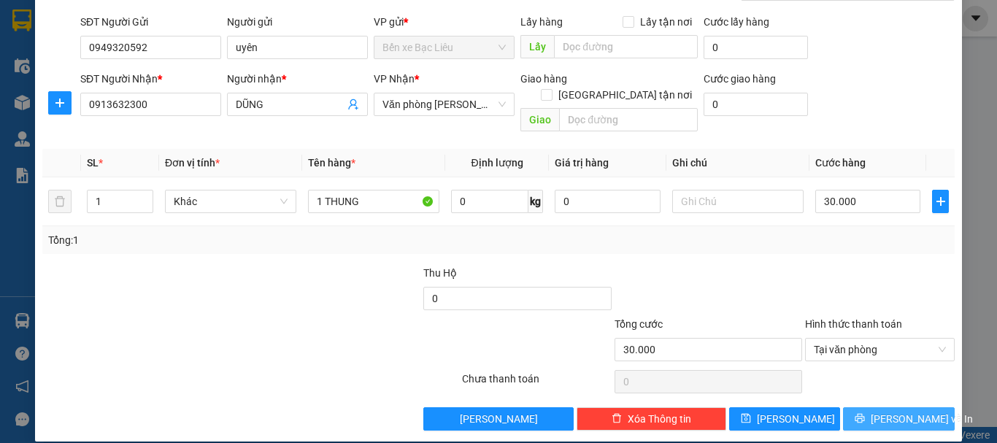
click at [881, 411] on span "Lưu và In" at bounding box center [921, 419] width 102 height 16
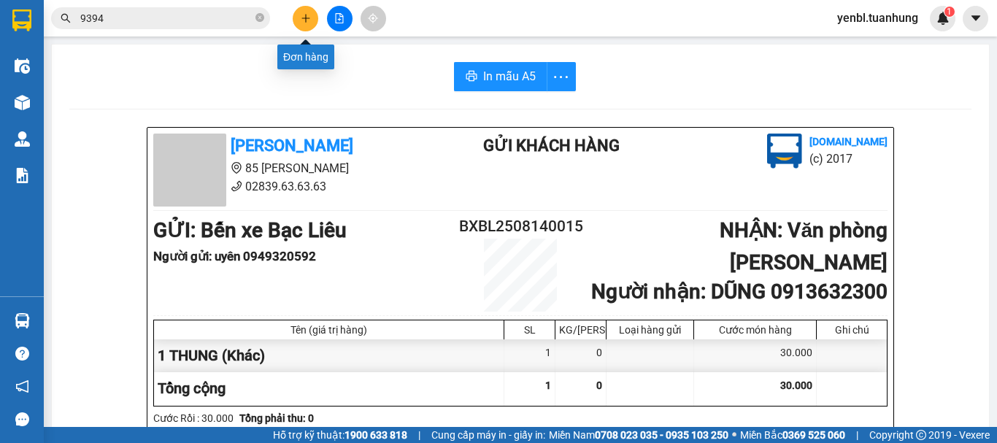
click at [314, 21] on button at bounding box center [306, 19] width 26 height 26
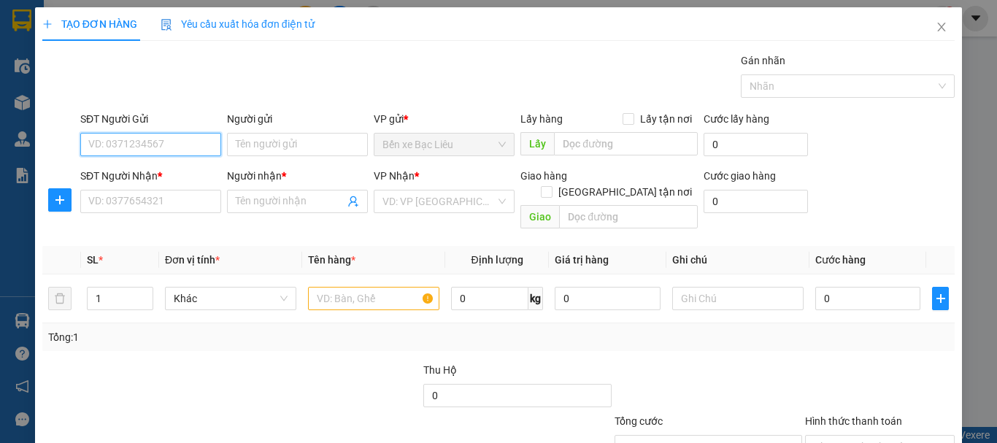
click at [198, 148] on input "SĐT Người Gửi" at bounding box center [150, 144] width 141 height 23
click at [128, 136] on input "094877394" at bounding box center [150, 144] width 141 height 23
type input "0948773394"
click at [152, 183] on div "0948773394 - LỆ" at bounding box center [149, 173] width 139 height 23
type input "LỆ"
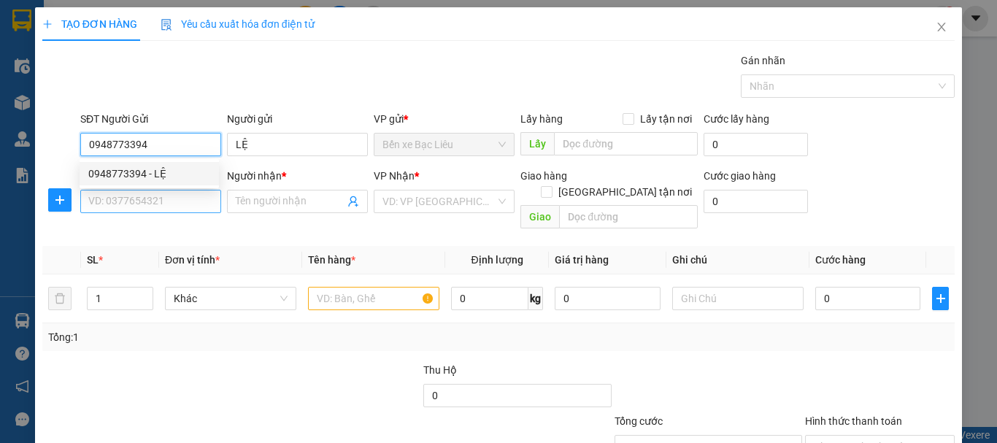
type input "0948773394"
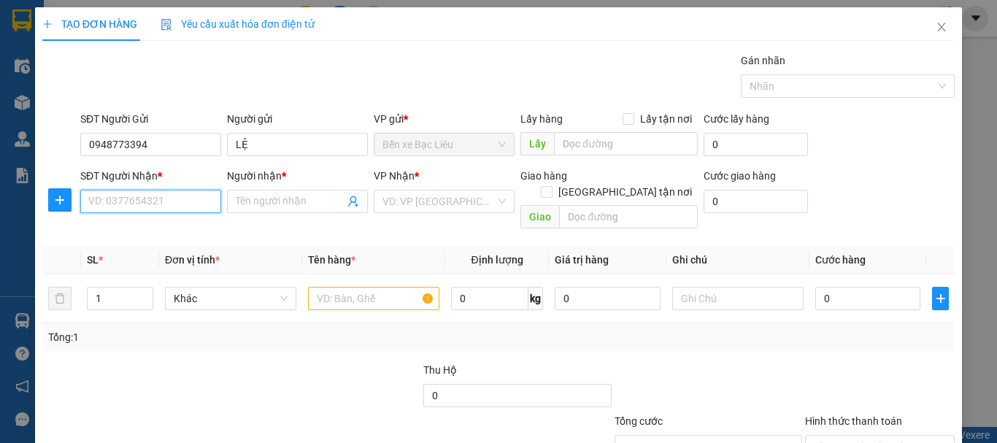
click at [144, 205] on input "SĐT Người Nhận *" at bounding box center [150, 201] width 141 height 23
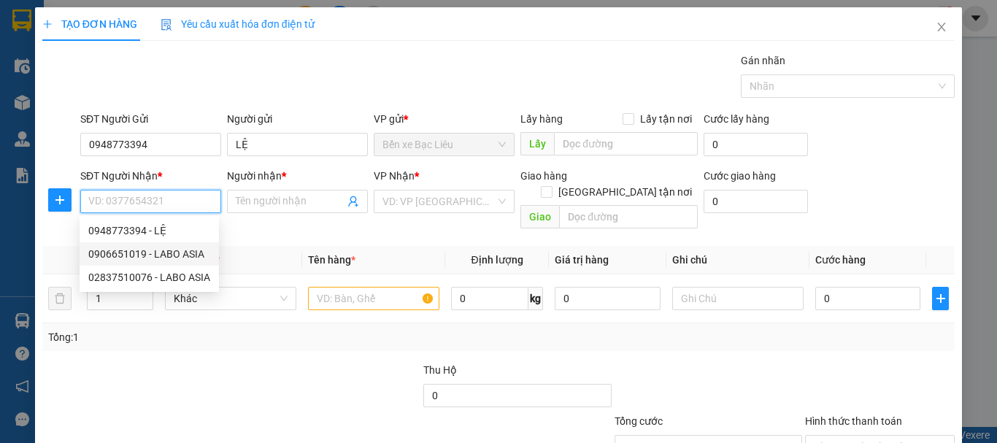
click at [186, 256] on div "0906651019 - LABO ASIA" at bounding box center [149, 254] width 122 height 16
type input "0906651019"
type input "LABO ASIA"
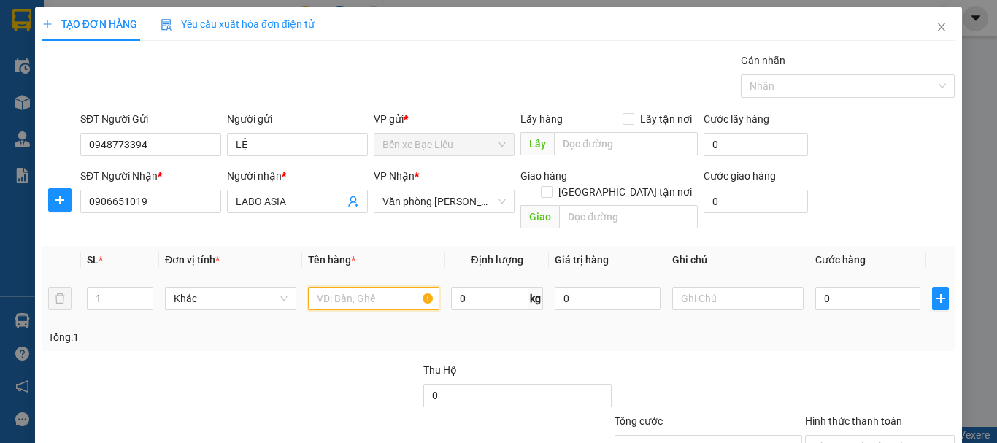
click at [349, 287] on input "text" at bounding box center [373, 298] width 131 height 23
type input "1 HÔP"
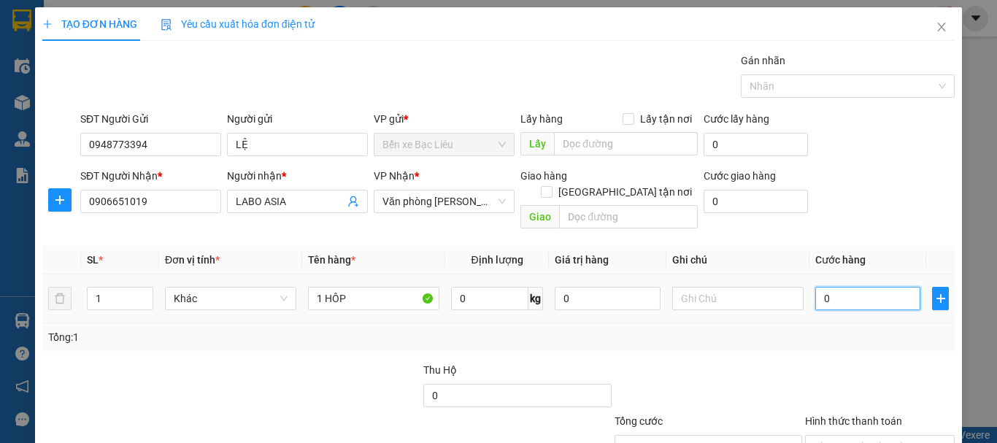
click at [857, 287] on input "0" at bounding box center [867, 298] width 105 height 23
type input "3"
type input "30"
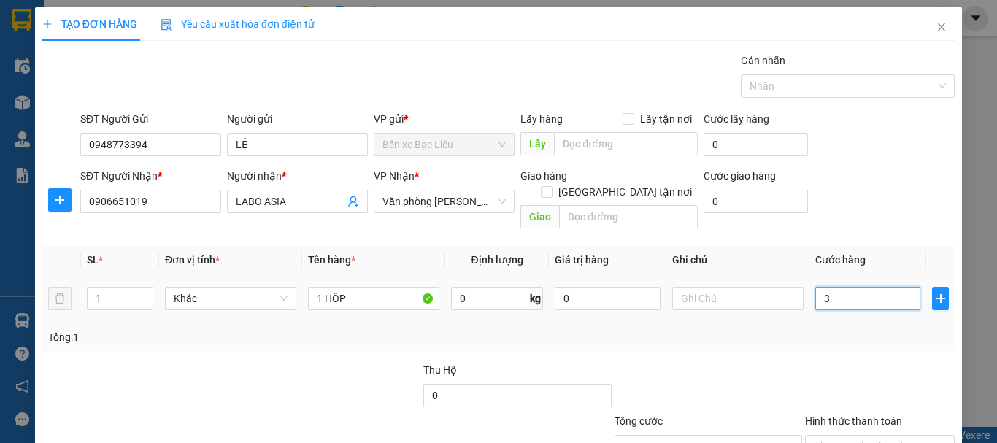
type input "30"
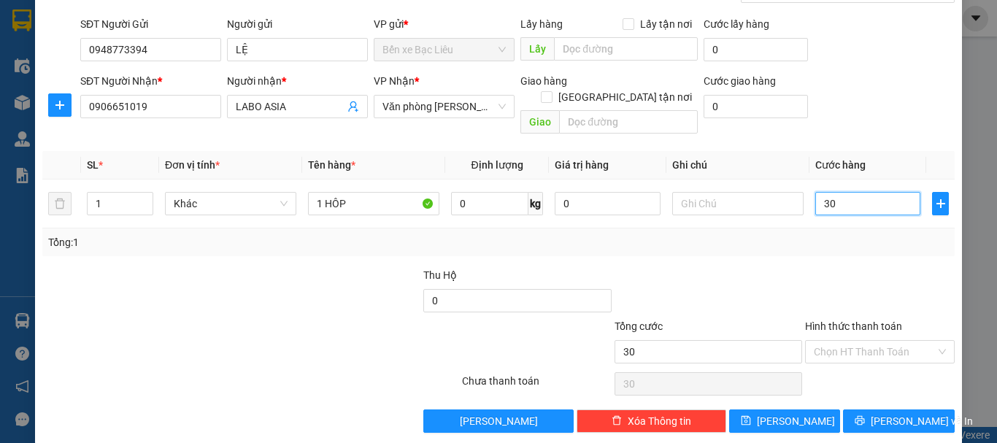
scroll to position [97, 0]
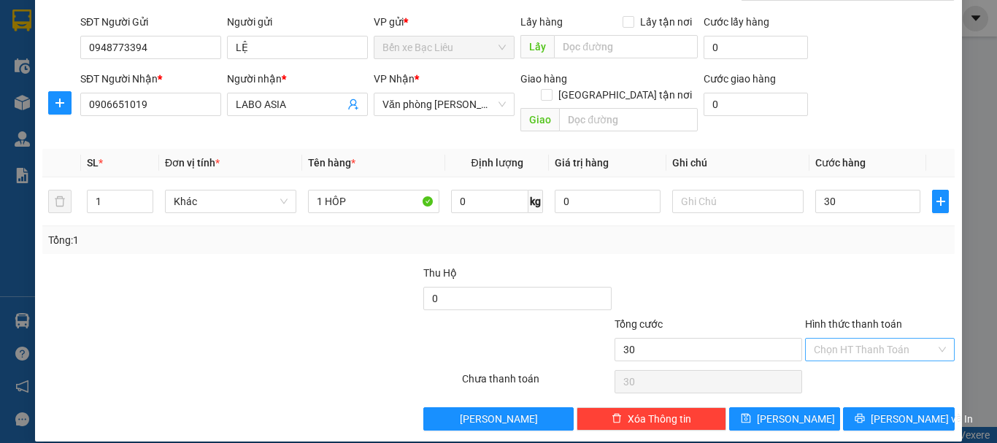
type input "30.000"
click at [868, 341] on input "Hình thức thanh toán" at bounding box center [874, 350] width 122 height 22
click at [852, 358] on div "Tại văn phòng" at bounding box center [870, 363] width 131 height 16
type input "0"
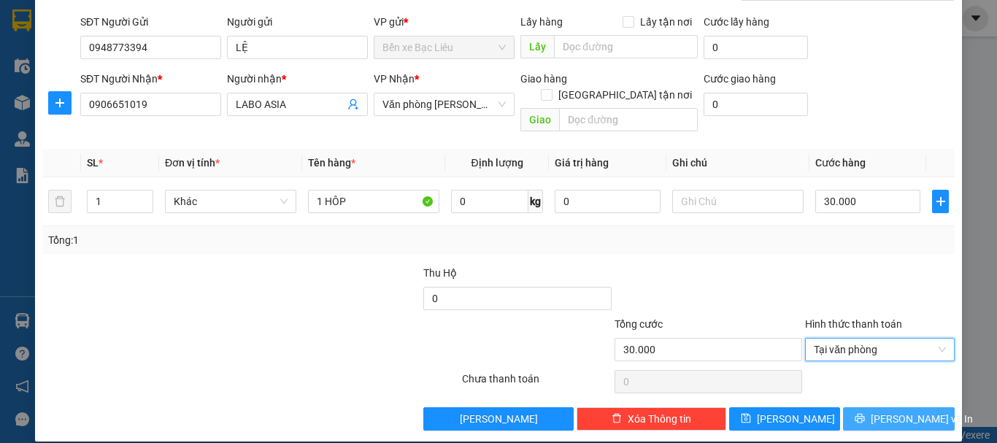
click at [867, 407] on button "Lưu và In" at bounding box center [899, 418] width 112 height 23
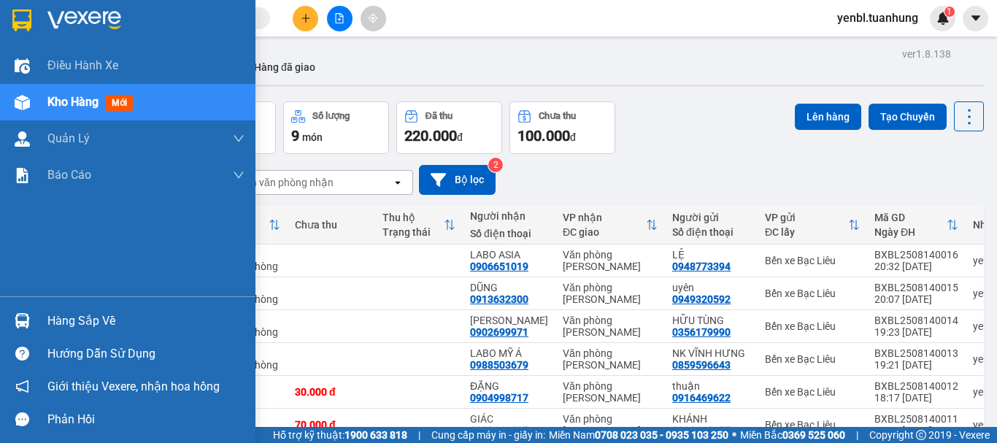
click at [53, 322] on div "Hàng sắp về" at bounding box center [145, 321] width 197 height 22
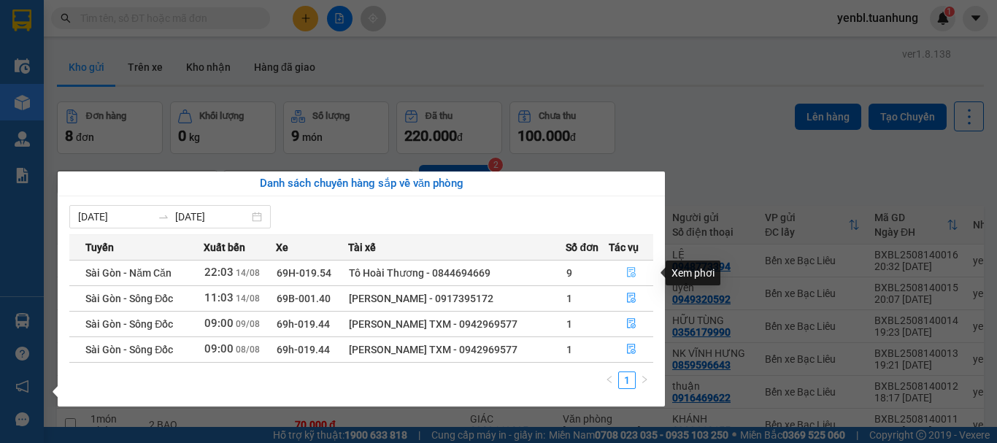
click at [630, 267] on icon "file-done" at bounding box center [631, 272] width 10 height 10
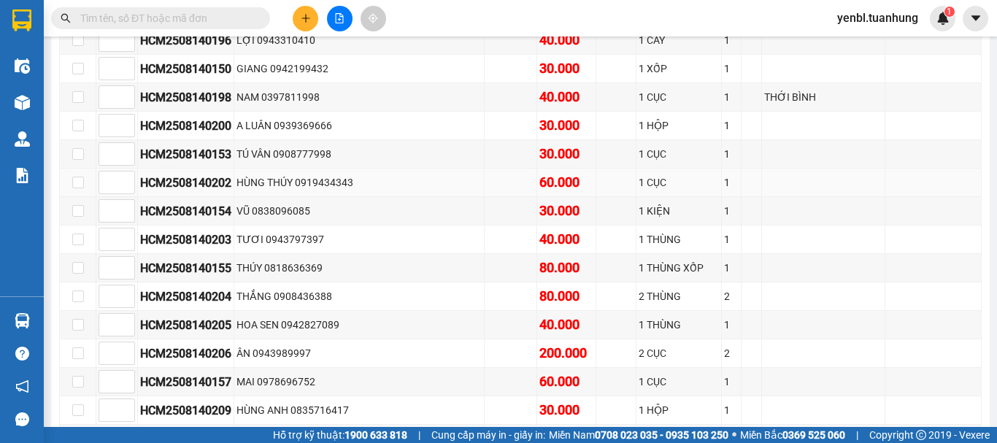
scroll to position [3429, 0]
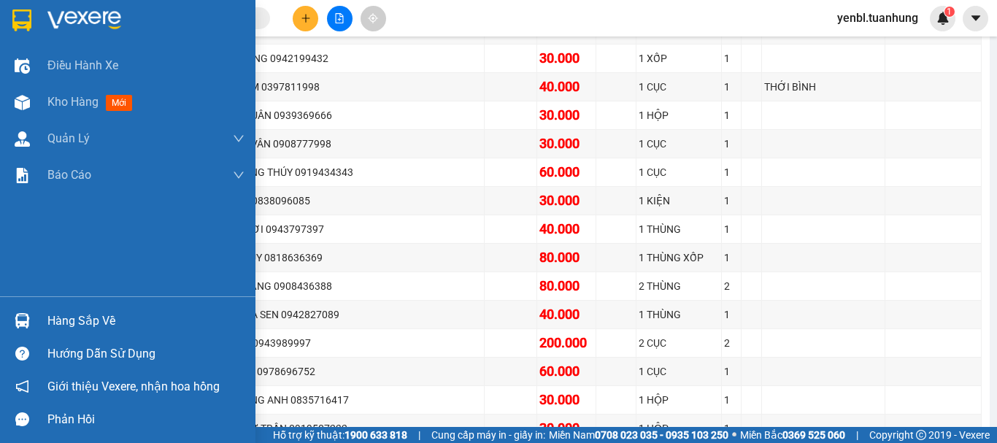
click at [49, 315] on div "Hàng sắp về" at bounding box center [145, 321] width 197 height 22
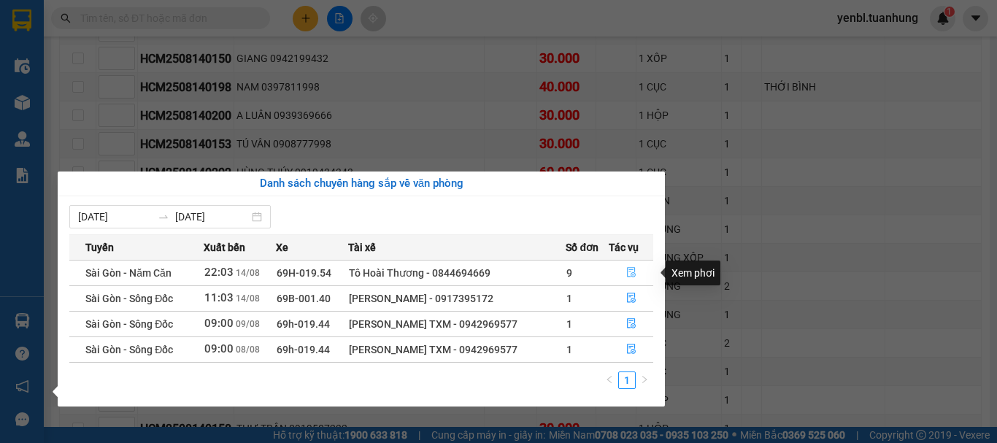
click at [632, 274] on icon "file-done" at bounding box center [631, 272] width 10 height 10
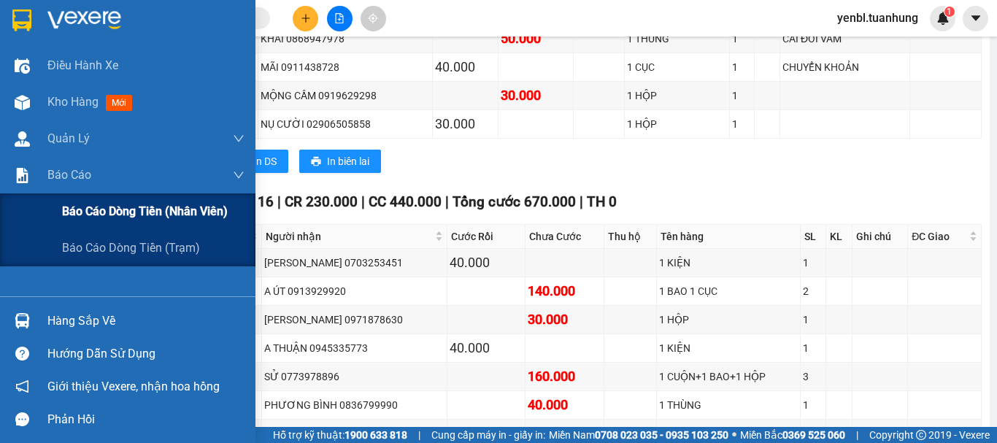
scroll to position [5544, 0]
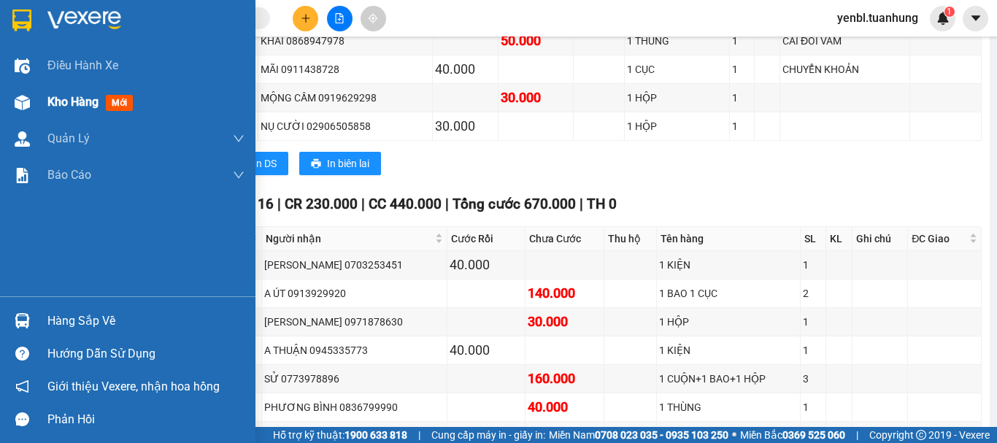
click at [30, 104] on div at bounding box center [22, 103] width 26 height 26
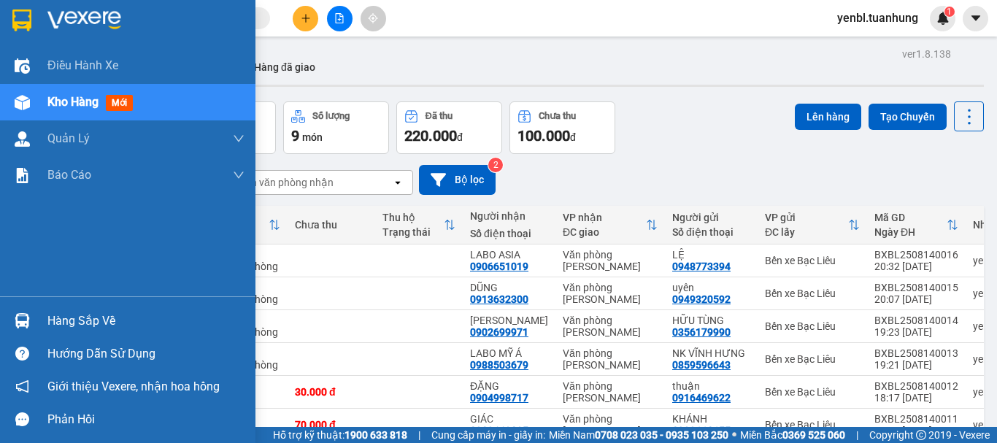
click at [41, 327] on div "Hàng sắp về" at bounding box center [127, 320] width 255 height 33
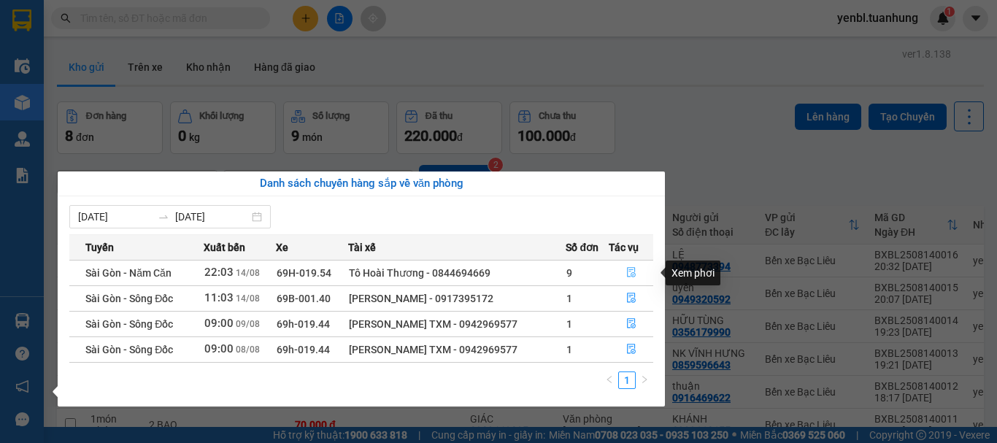
click at [626, 272] on button "button" at bounding box center [631, 272] width 44 height 23
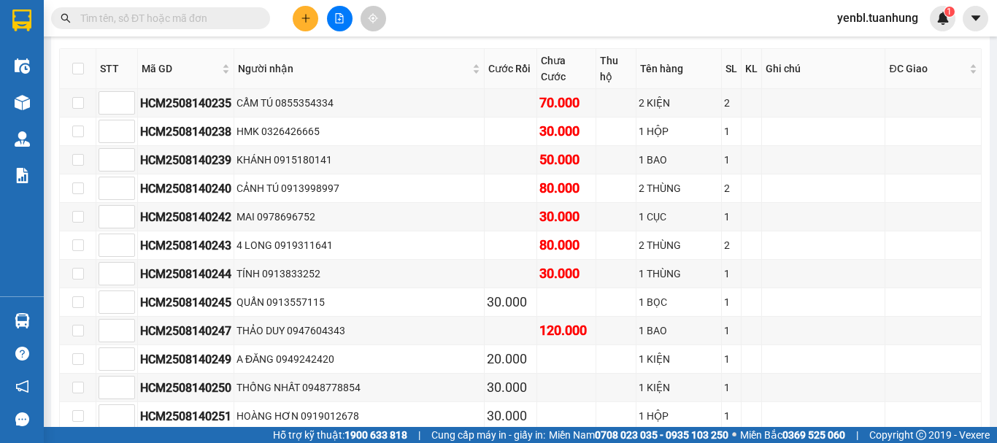
scroll to position [511, 0]
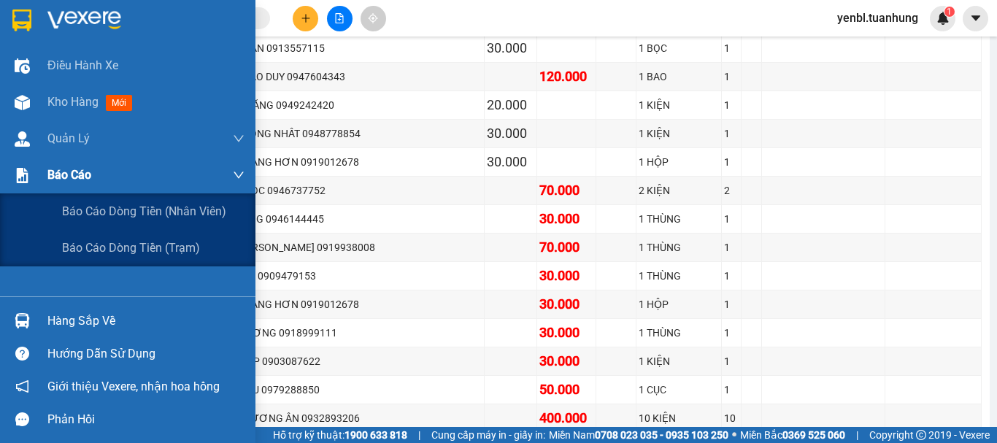
click at [71, 177] on span "Báo cáo" at bounding box center [69, 175] width 44 height 18
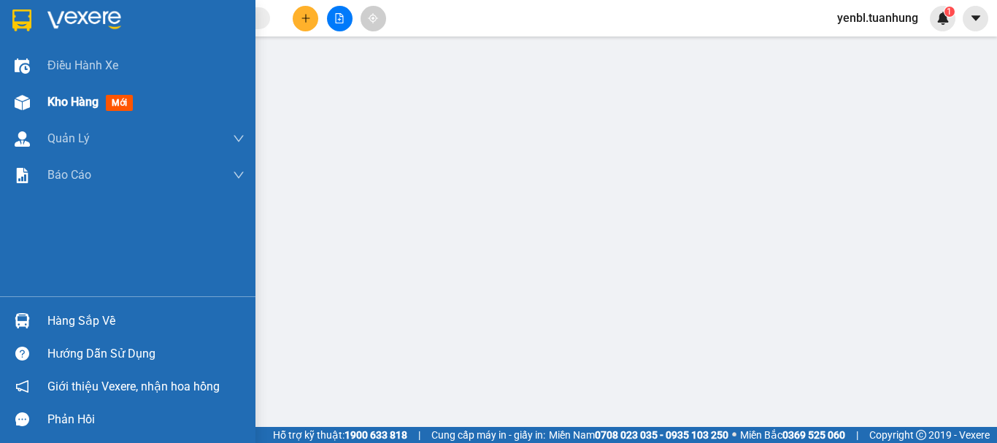
click at [64, 106] on span "Kho hàng" at bounding box center [72, 102] width 51 height 14
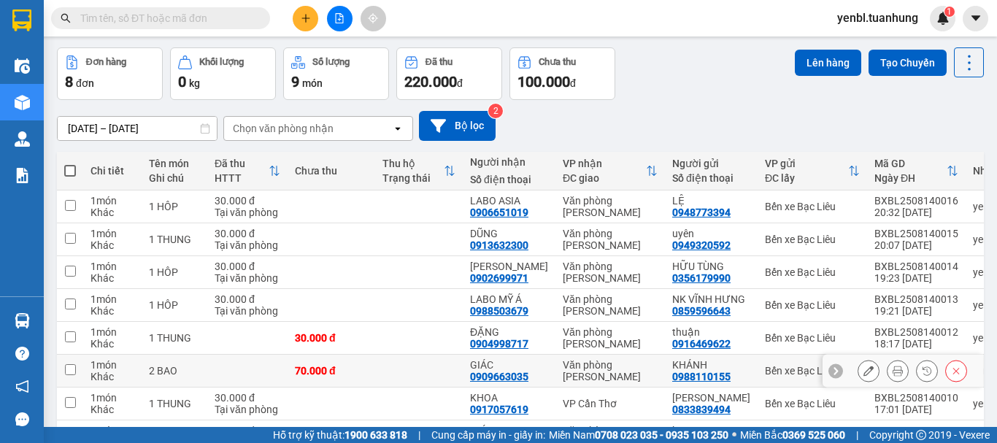
scroll to position [146, 0]
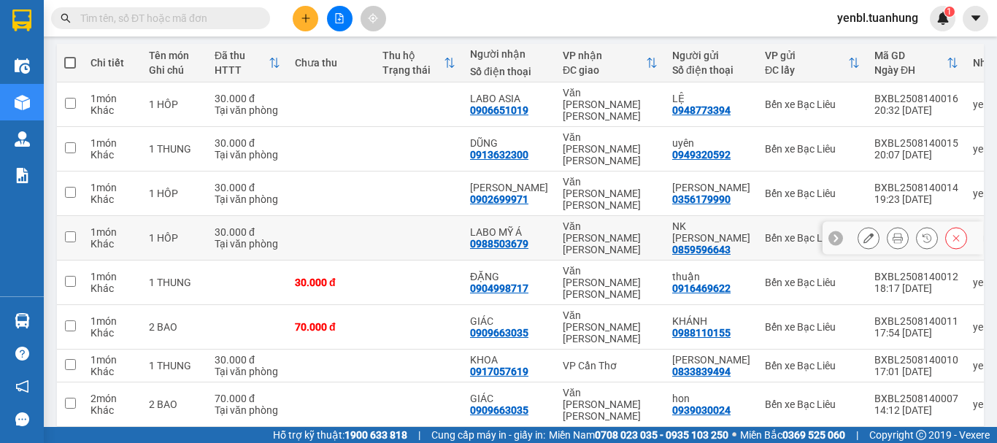
scroll to position [169, 0]
